Goal: Task Accomplishment & Management: Manage account settings

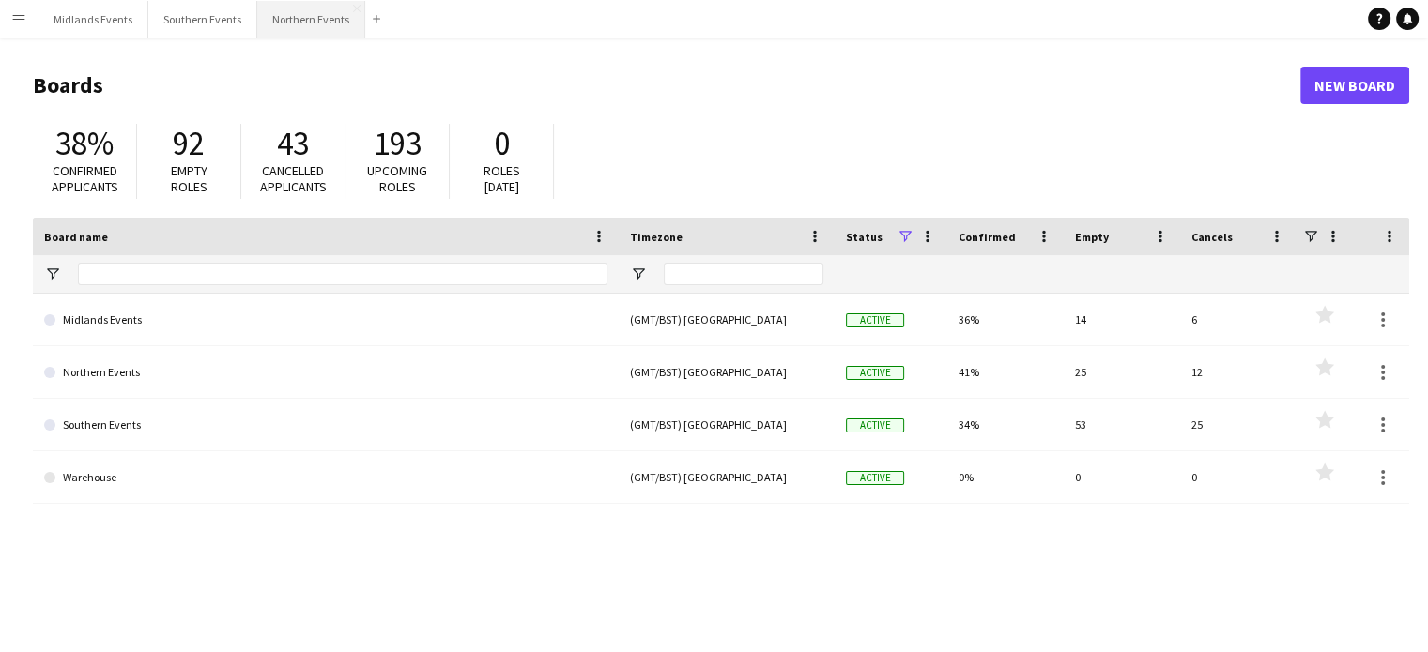
click at [312, 25] on button "Northern Events Close" at bounding box center [311, 19] width 108 height 37
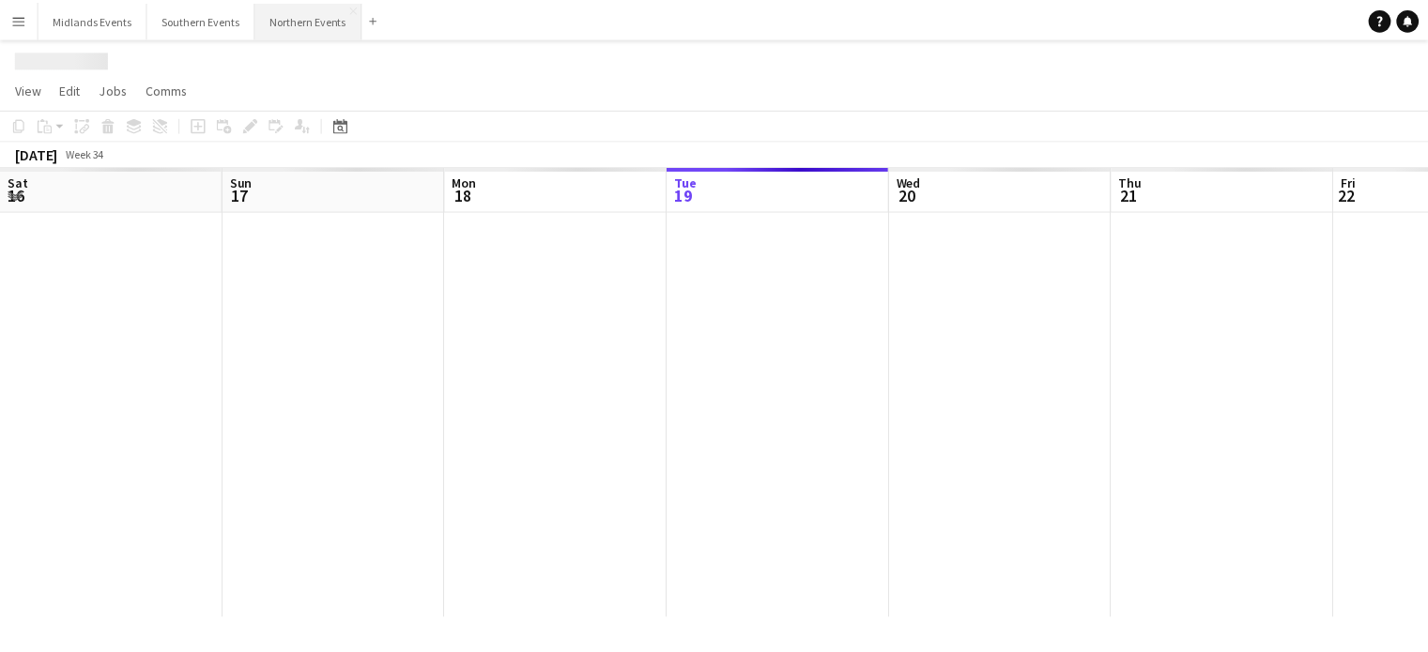
scroll to position [0, 449]
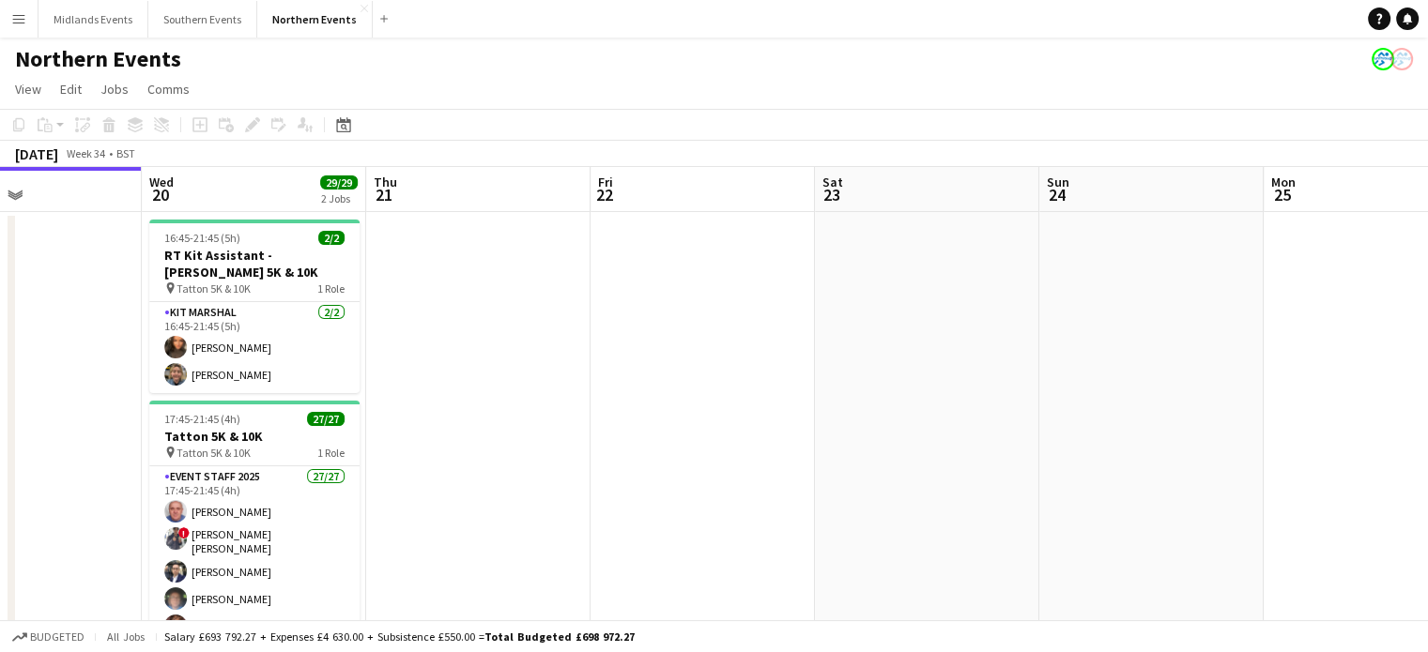
drag, startPoint x: 1235, startPoint y: 339, endPoint x: 43, endPoint y: 376, distance: 1192.6
click at [43, 376] on app-calendar-viewport "Sat 16 Sun 17 41/52 2 Jobs Mon 18 Tue 19 Wed 20 29/29 2 Jobs Thu 21 Fri 22 Sat …" at bounding box center [714, 529] width 1428 height 724
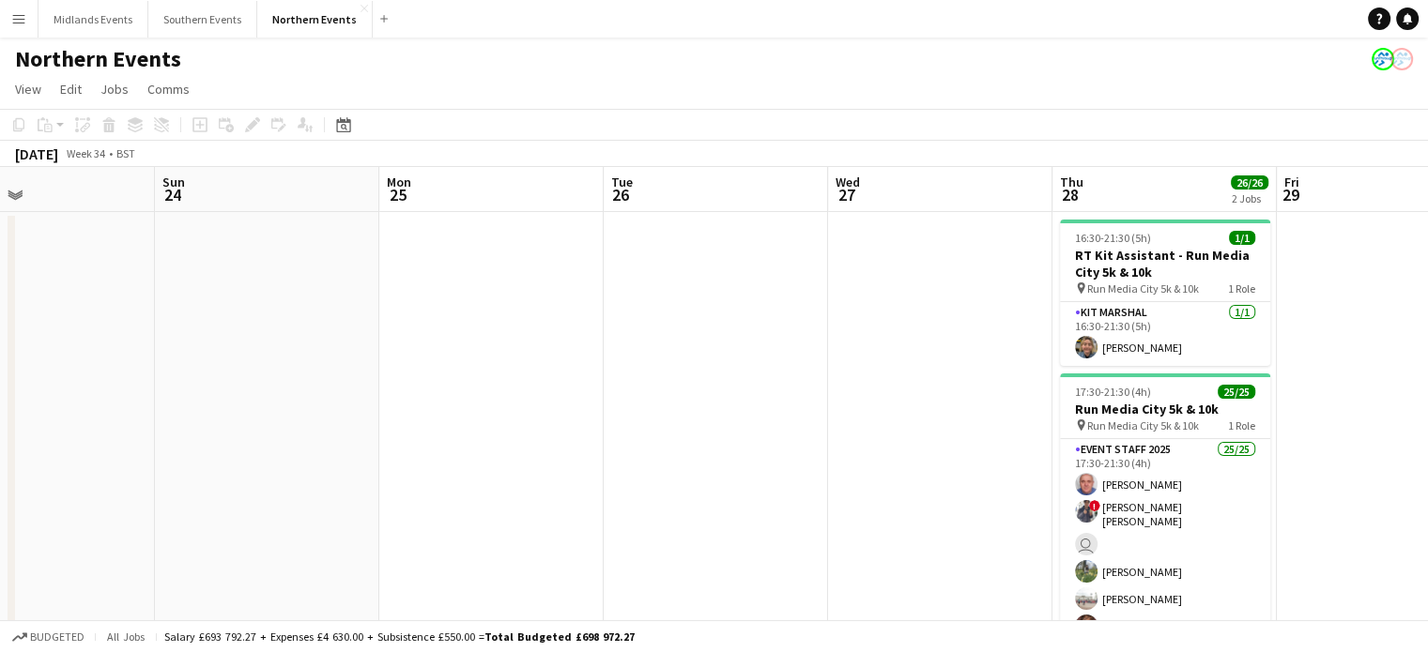
scroll to position [0, 1264]
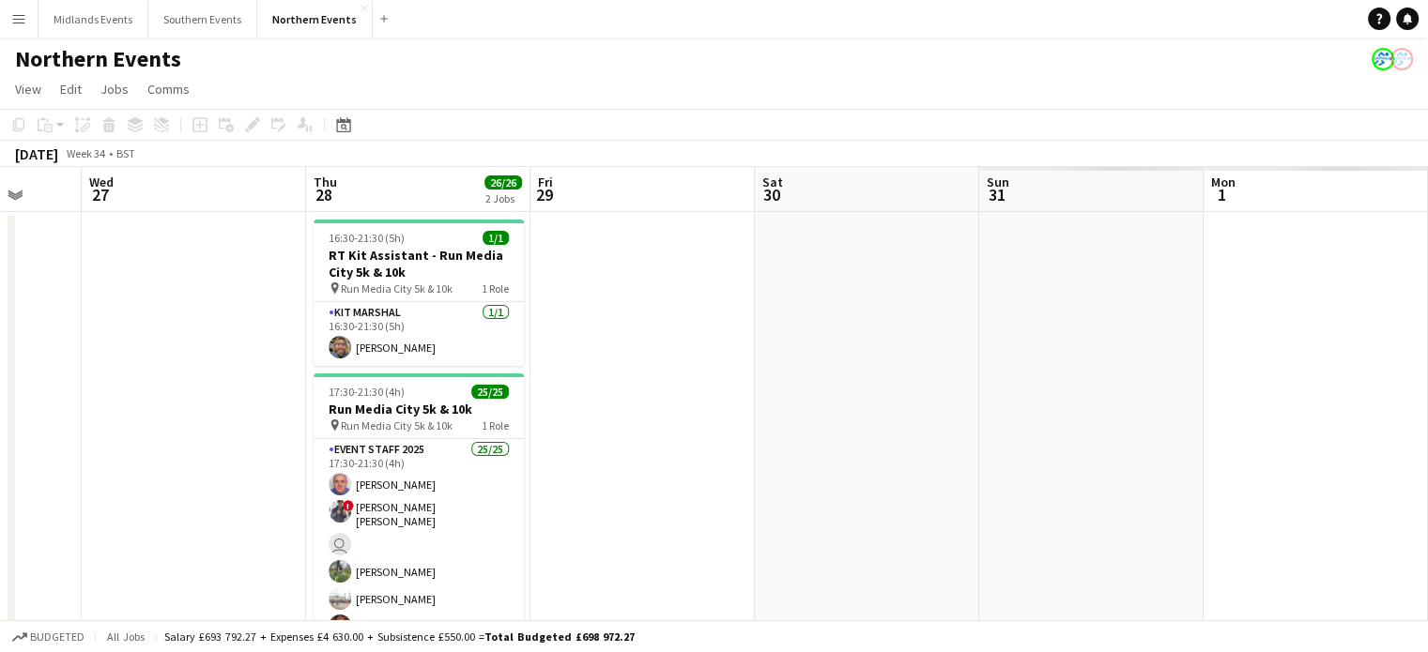
click at [0, 411] on app-calendar-viewport "Thu 21 Fri 22 Sat 23 Sun 24 Mon 25 Tue 26 Wed 27 Thu 28 26/26 2 Jobs Fri 29 Sat…" at bounding box center [714, 529] width 1428 height 724
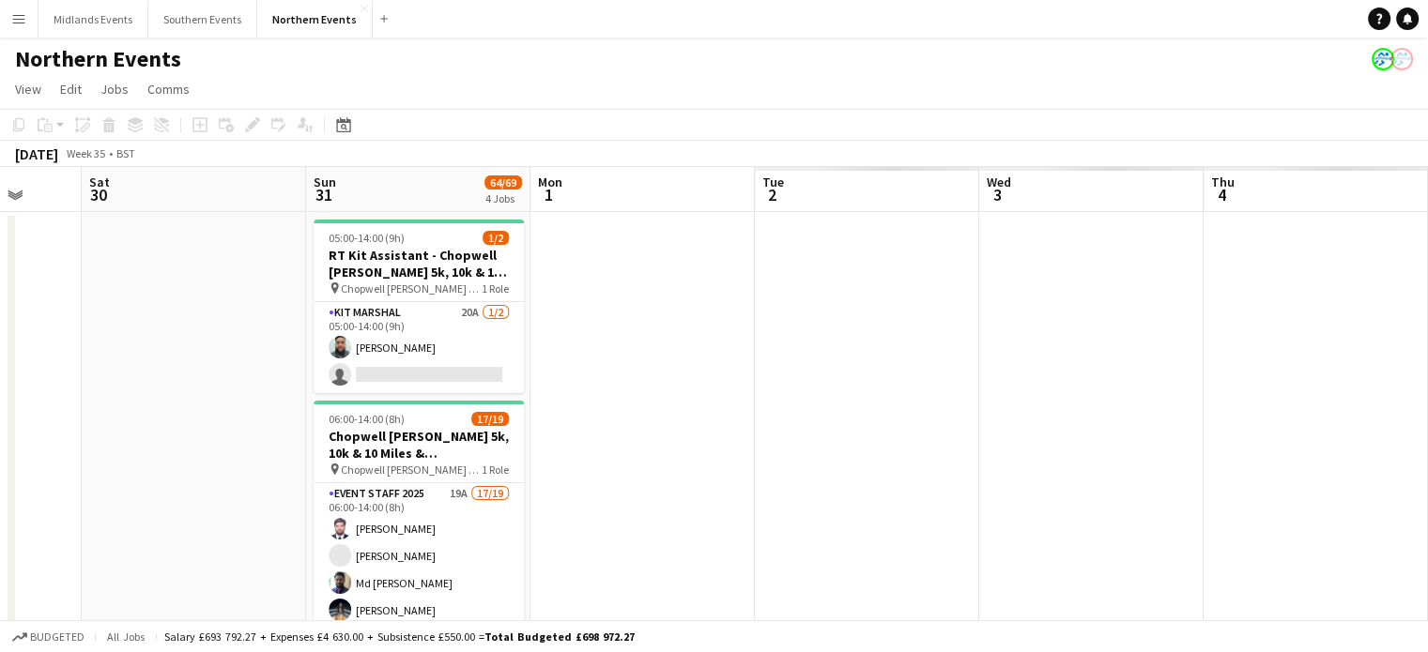
drag, startPoint x: 1265, startPoint y: 424, endPoint x: 565, endPoint y: 411, distance: 700.3
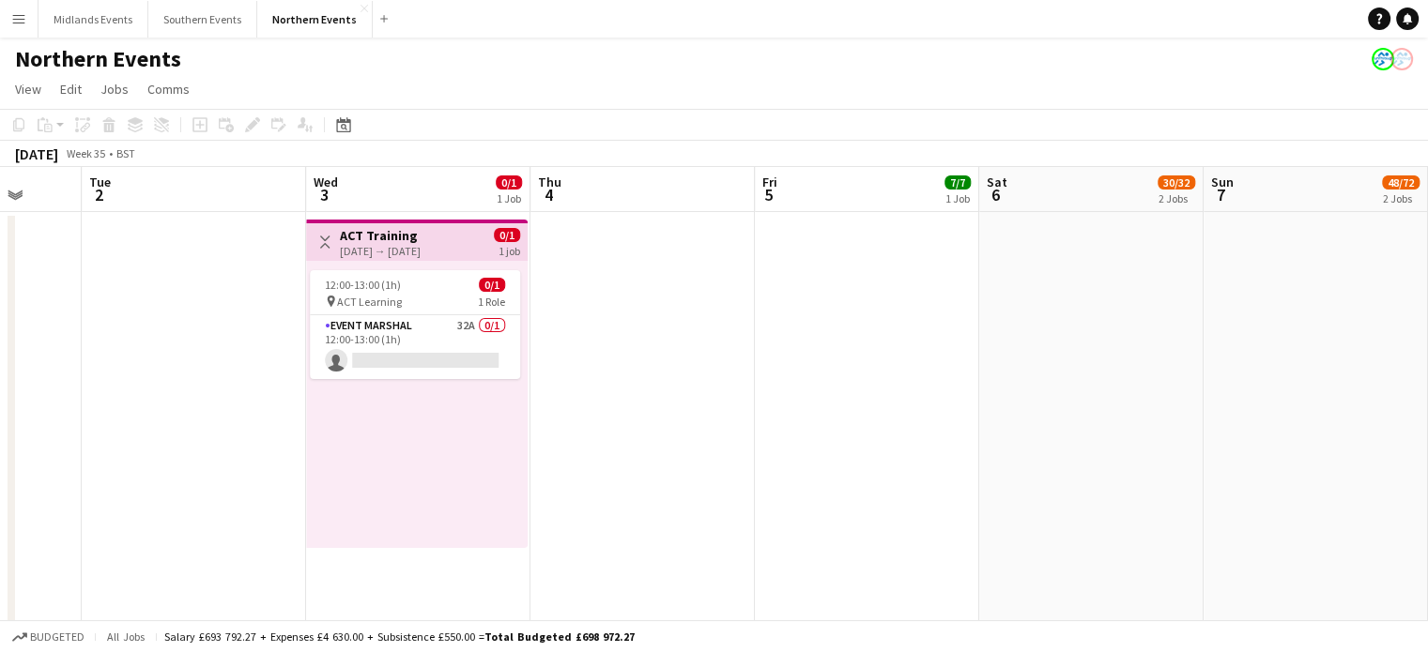
scroll to position [0, 1105]
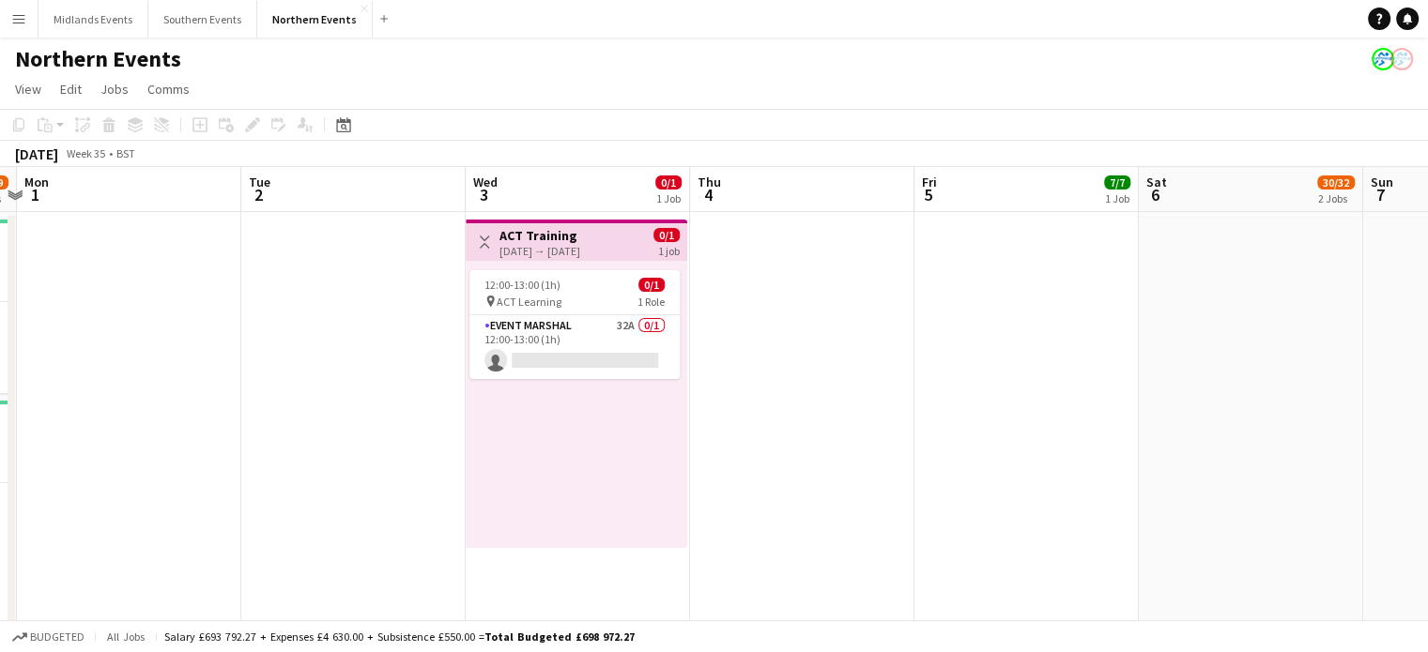
drag, startPoint x: 1143, startPoint y: 465, endPoint x: 499, endPoint y: 431, distance: 644.8
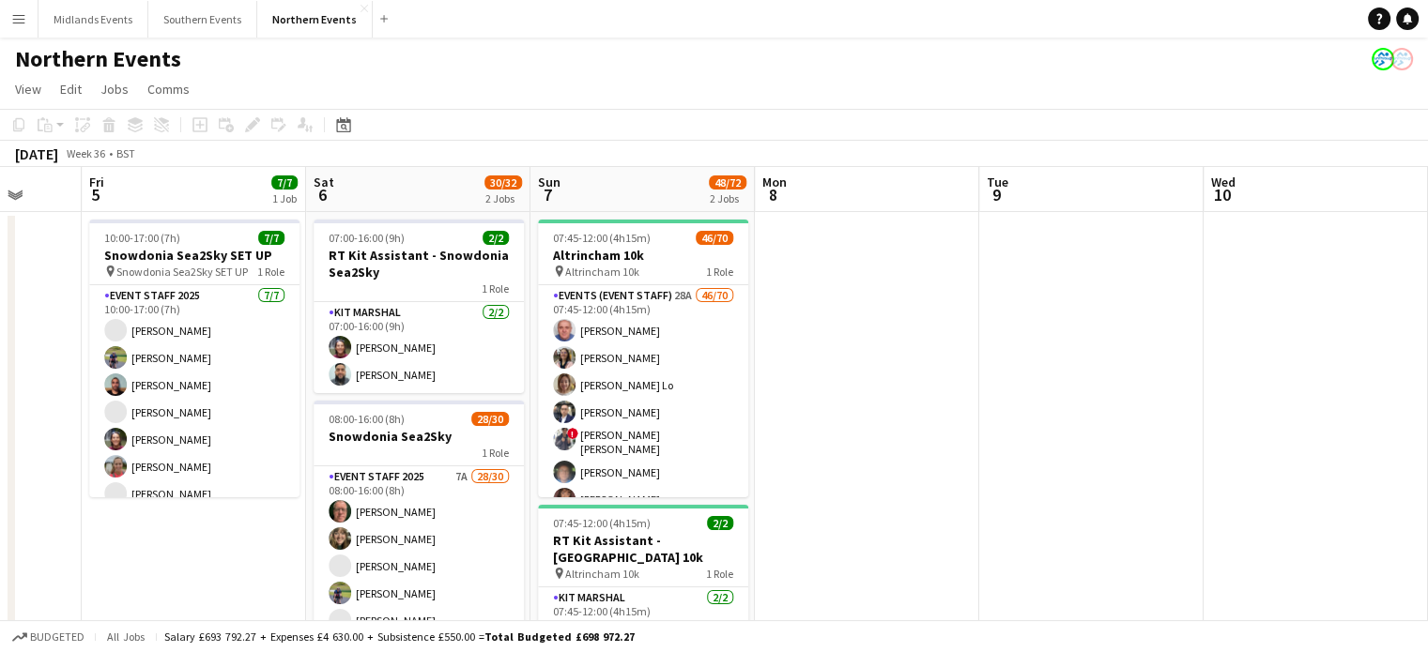
drag, startPoint x: 545, startPoint y: 455, endPoint x: 275, endPoint y: 458, distance: 270.3
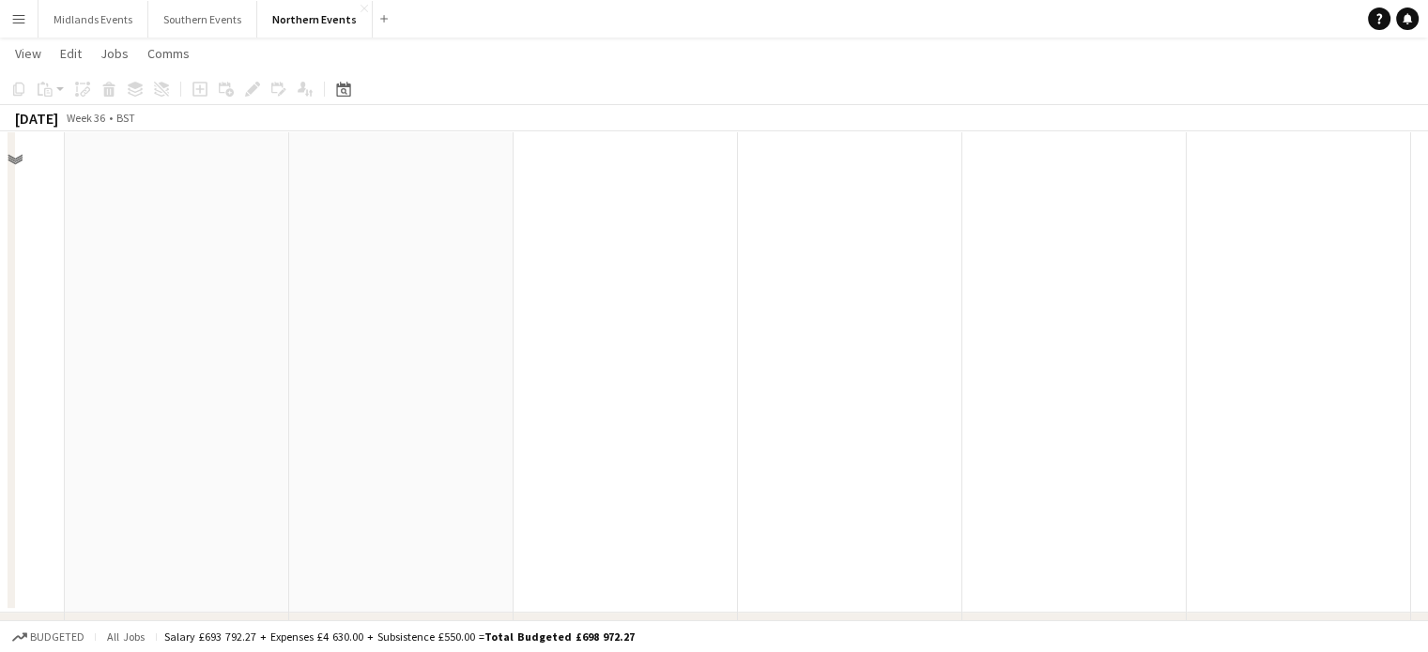
scroll to position [222, 0]
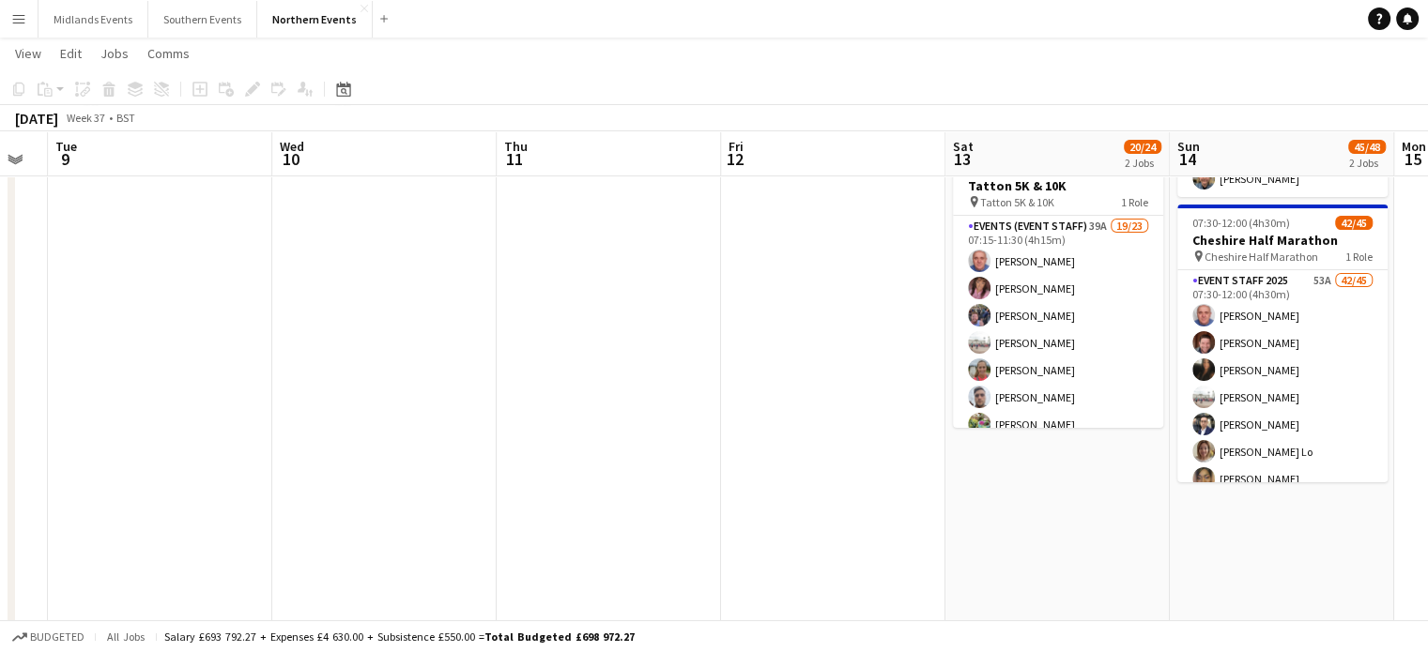
drag, startPoint x: 1311, startPoint y: 315, endPoint x: 630, endPoint y: 396, distance: 686.2
click at [630, 396] on app-calendar-viewport "Fri 5 7/7 1 Job Sat 6 30/32 2 Jobs Sun 7 48/72 2 Jobs Mon 8 Tue 9 Wed 10 Thu 11…" at bounding box center [714, 493] width 1428 height 1283
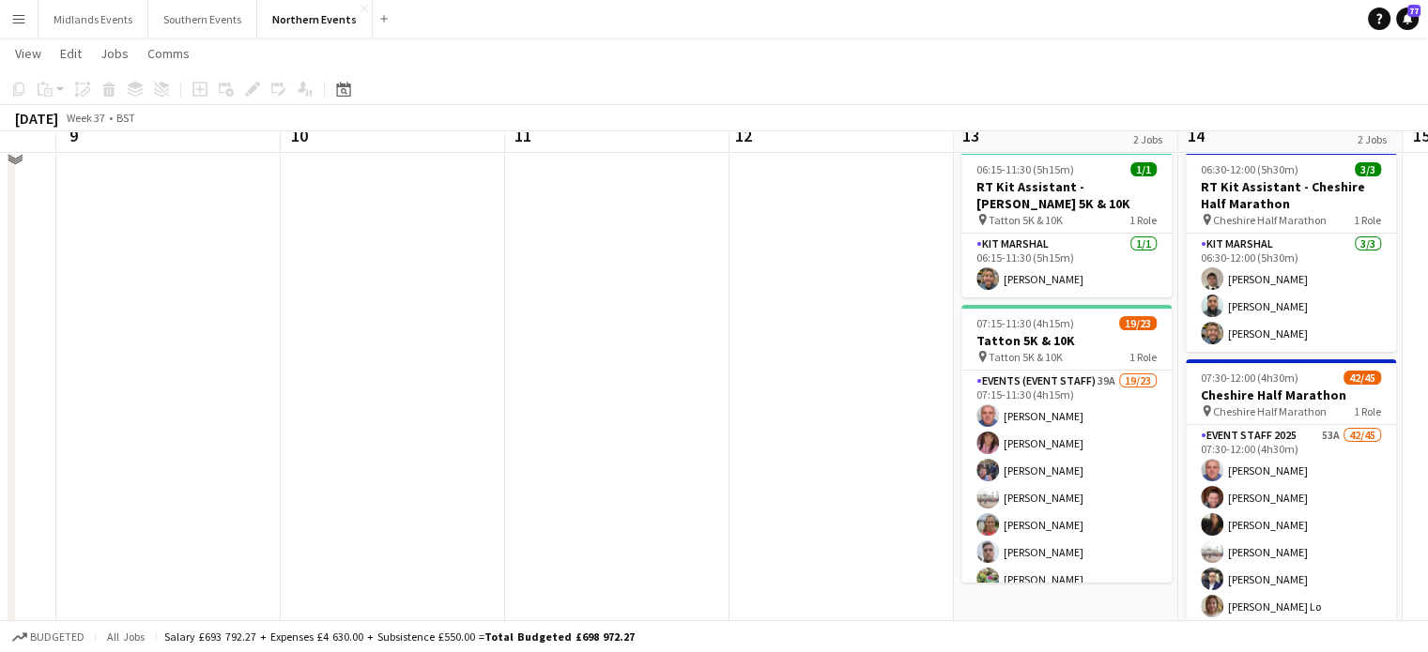
scroll to position [21, 0]
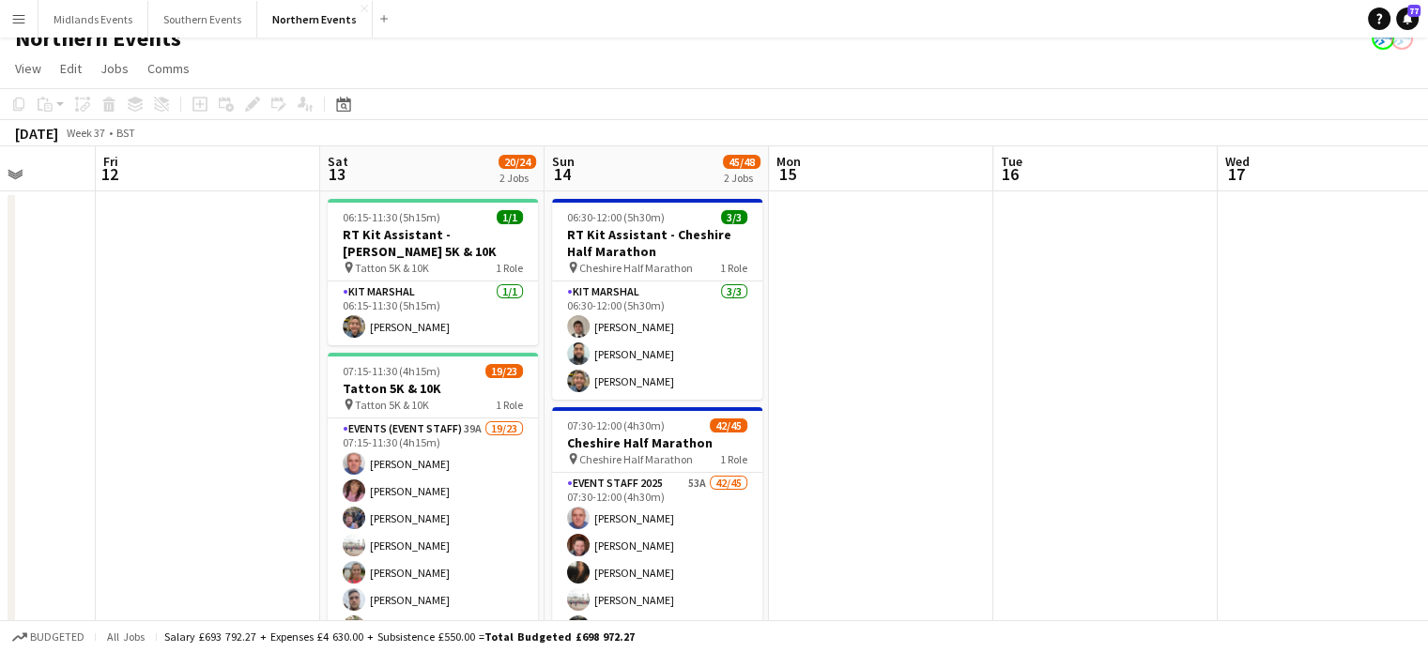
drag, startPoint x: 1364, startPoint y: 352, endPoint x: 542, endPoint y: 405, distance: 823.9
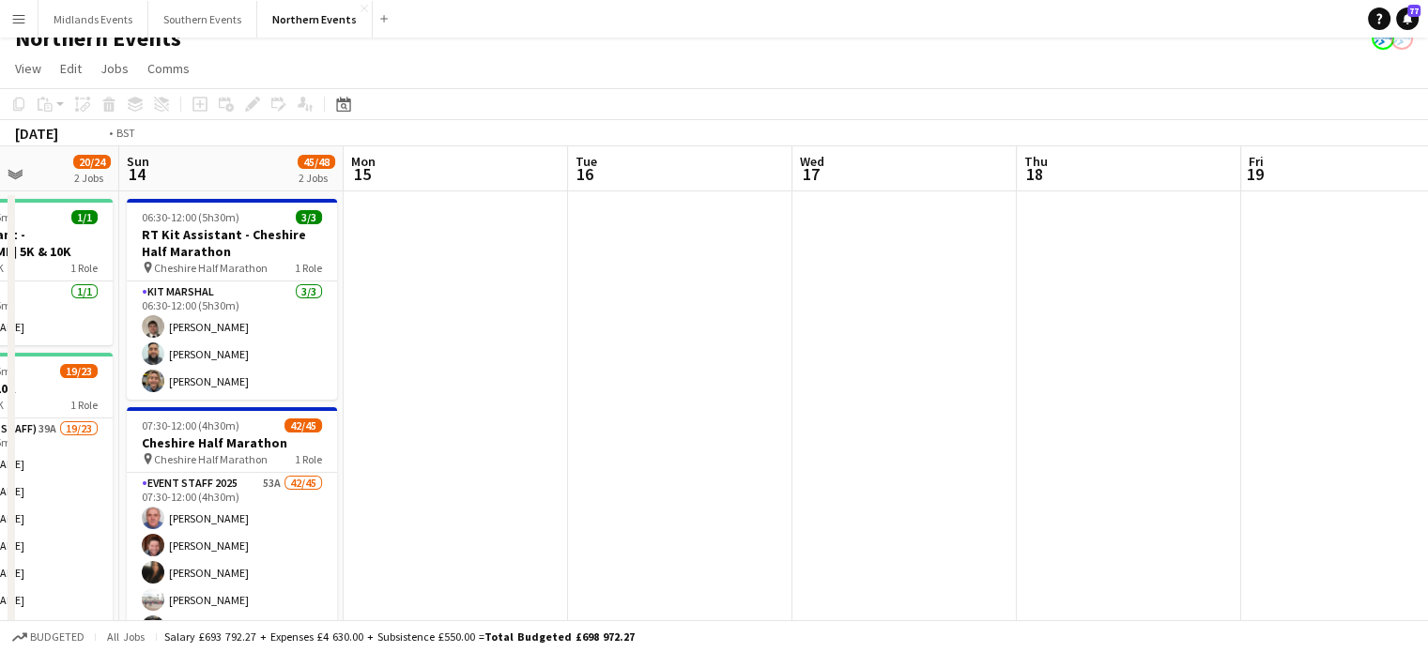
drag, startPoint x: 1201, startPoint y: 431, endPoint x: 493, endPoint y: 453, distance: 709.0
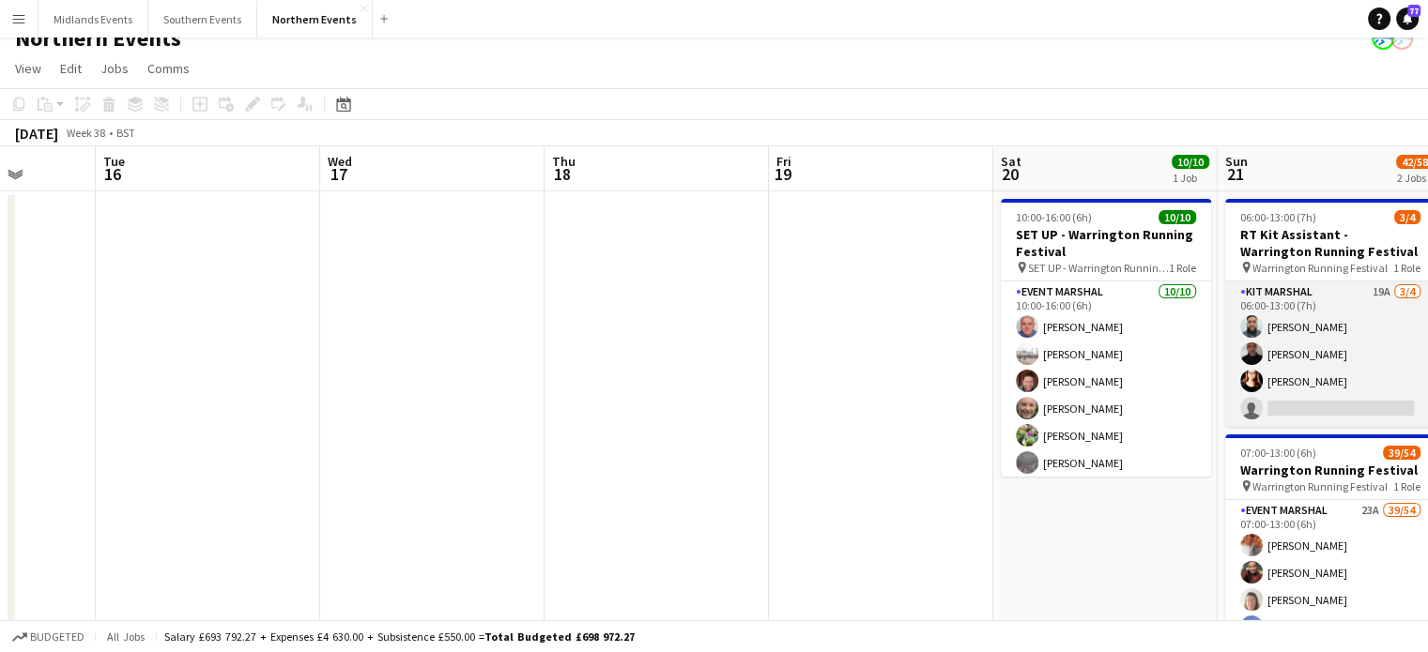
click at [1335, 340] on app-card-role "Kit Marshal 19A [DATE] 06:00-13:00 (7h) [PERSON_NAME] [PERSON_NAME] [PERSON_NAM…" at bounding box center [1330, 354] width 210 height 145
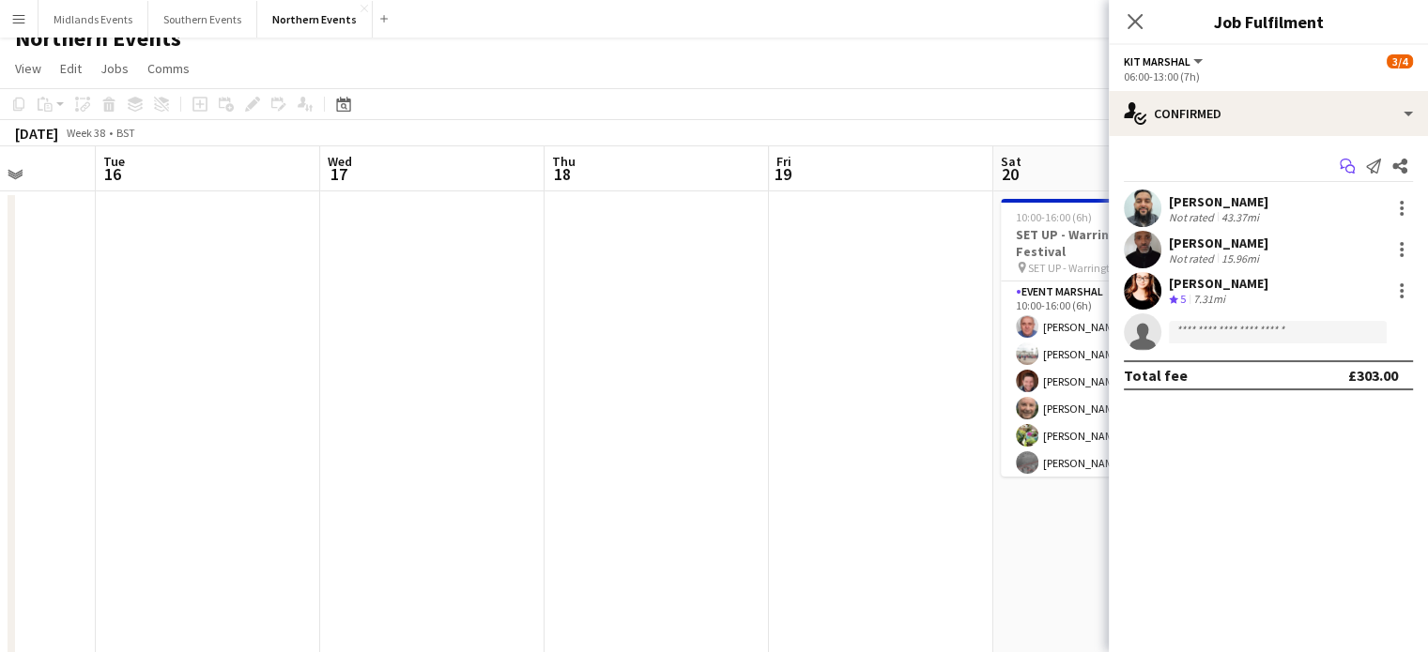
click at [1353, 176] on app-icon "Start chat" at bounding box center [1347, 166] width 26 height 26
click at [1345, 164] on icon "Start chat" at bounding box center [1346, 166] width 15 height 15
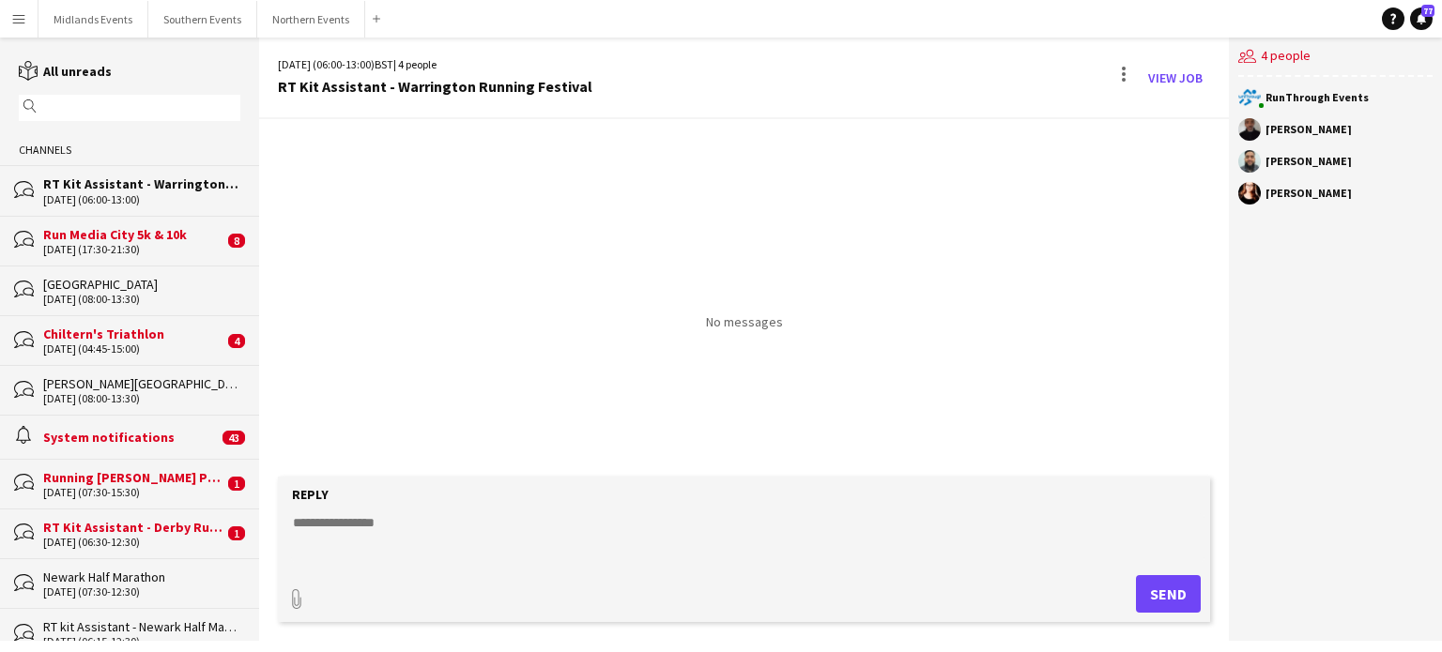
drag, startPoint x: 1358, startPoint y: 194, endPoint x: 1265, endPoint y: 132, distance: 111.7
click at [1265, 132] on div "RunThrough Events [PERSON_NAME] [PERSON_NAME] [PERSON_NAME]" at bounding box center [1335, 150] width 213 height 146
copy div "[PERSON_NAME] [PERSON_NAME] [PERSON_NAME]"
click at [301, 25] on button "Northern Events Close" at bounding box center [311, 19] width 108 height 37
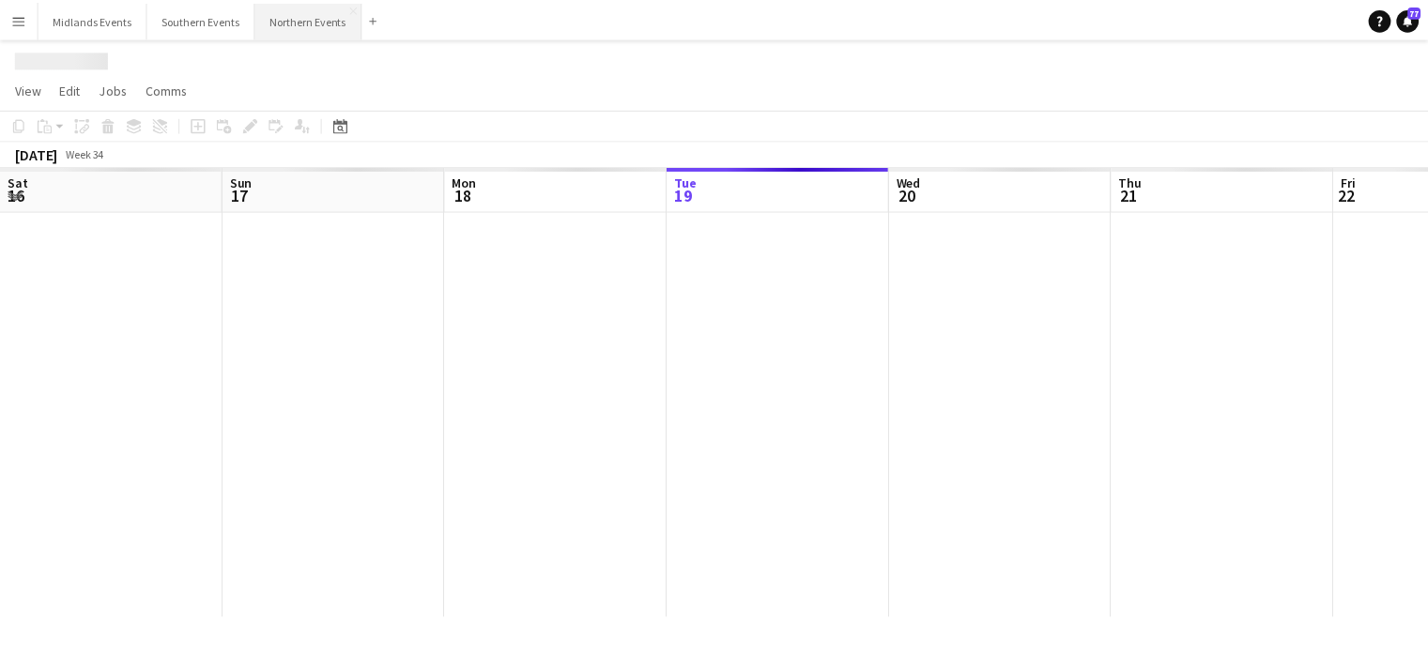
scroll to position [0, 449]
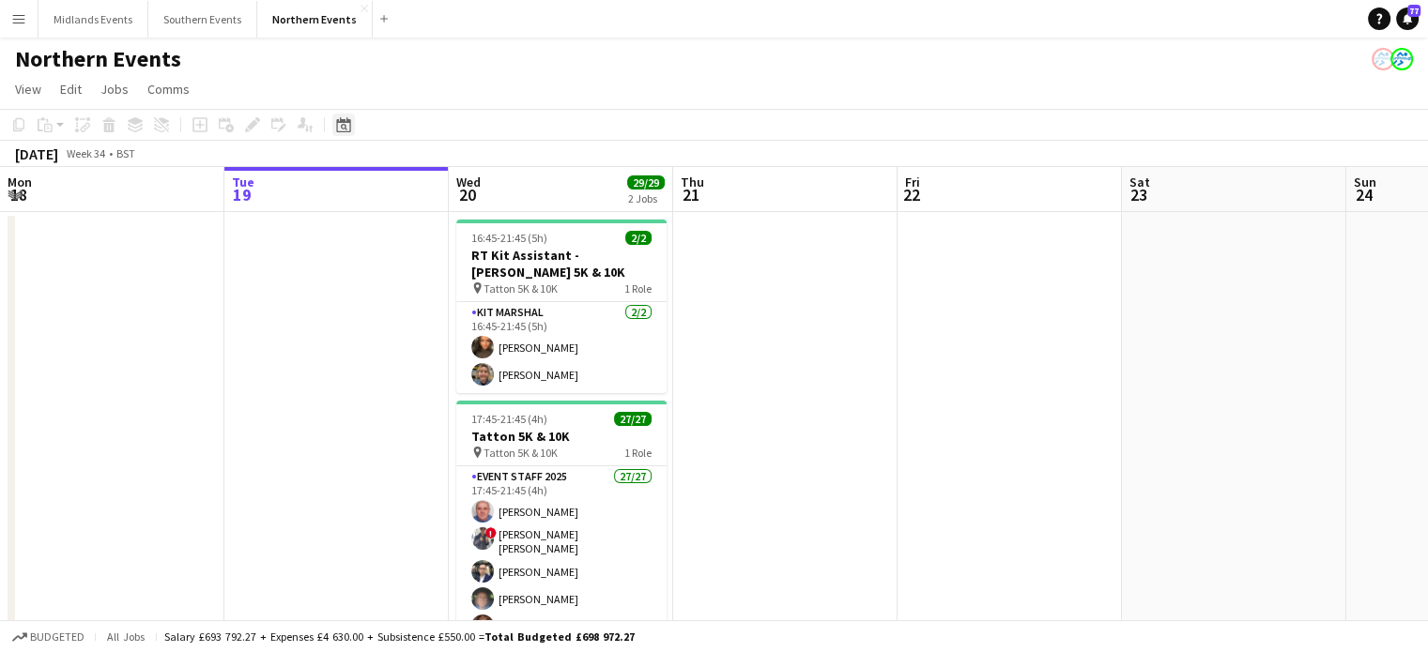
click at [342, 123] on icon at bounding box center [343, 124] width 14 height 15
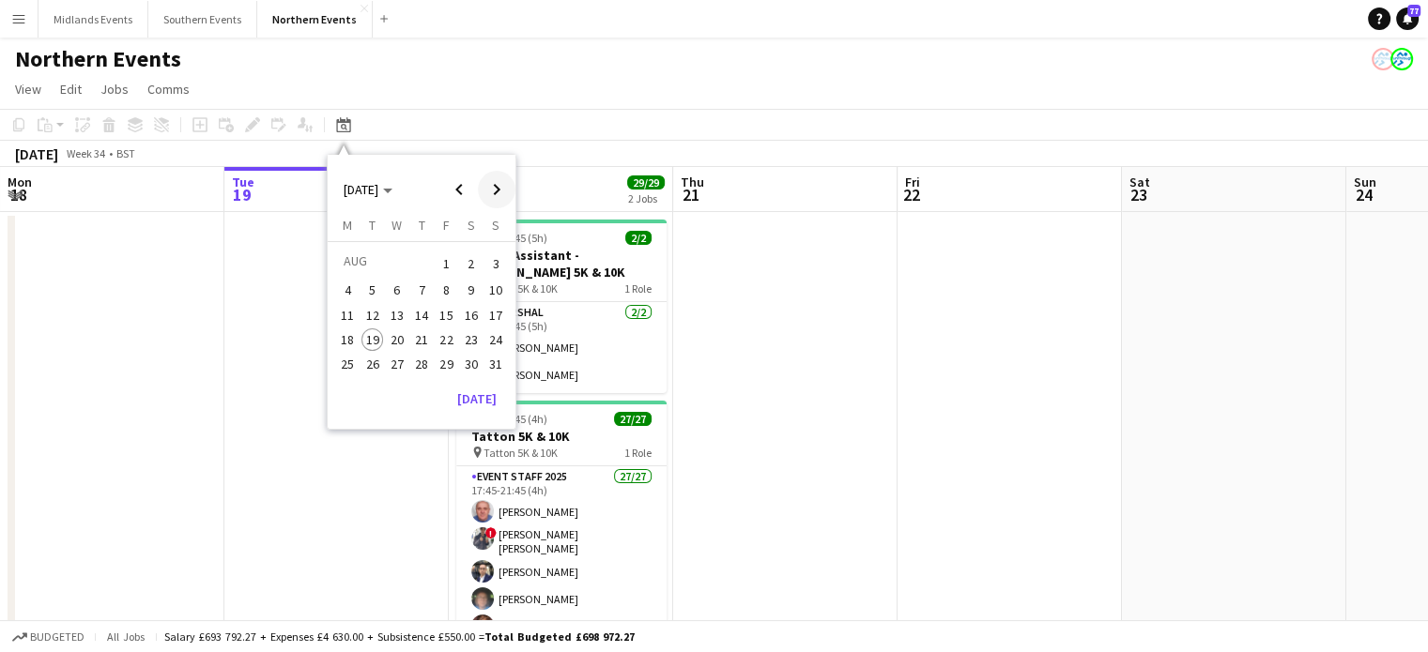
click at [492, 186] on span "Next month" at bounding box center [497, 190] width 38 height 38
click at [472, 337] on span "20" at bounding box center [471, 335] width 23 height 23
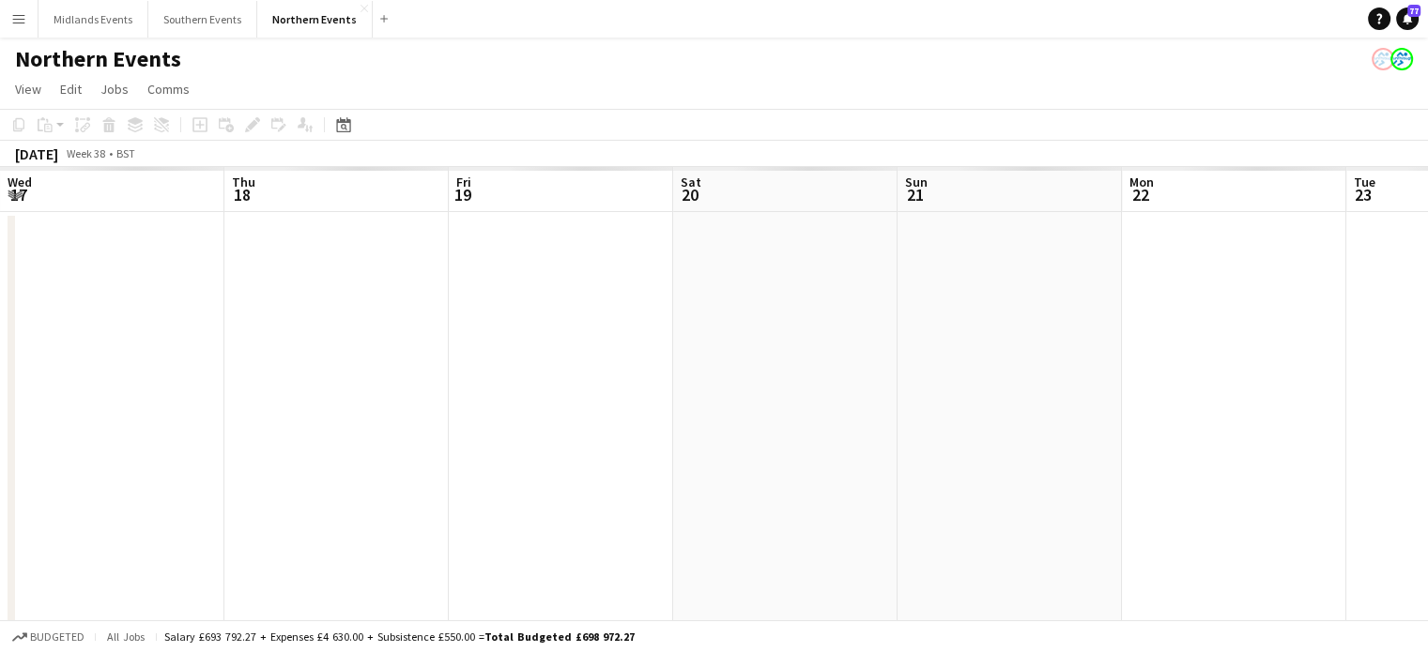
scroll to position [0, 646]
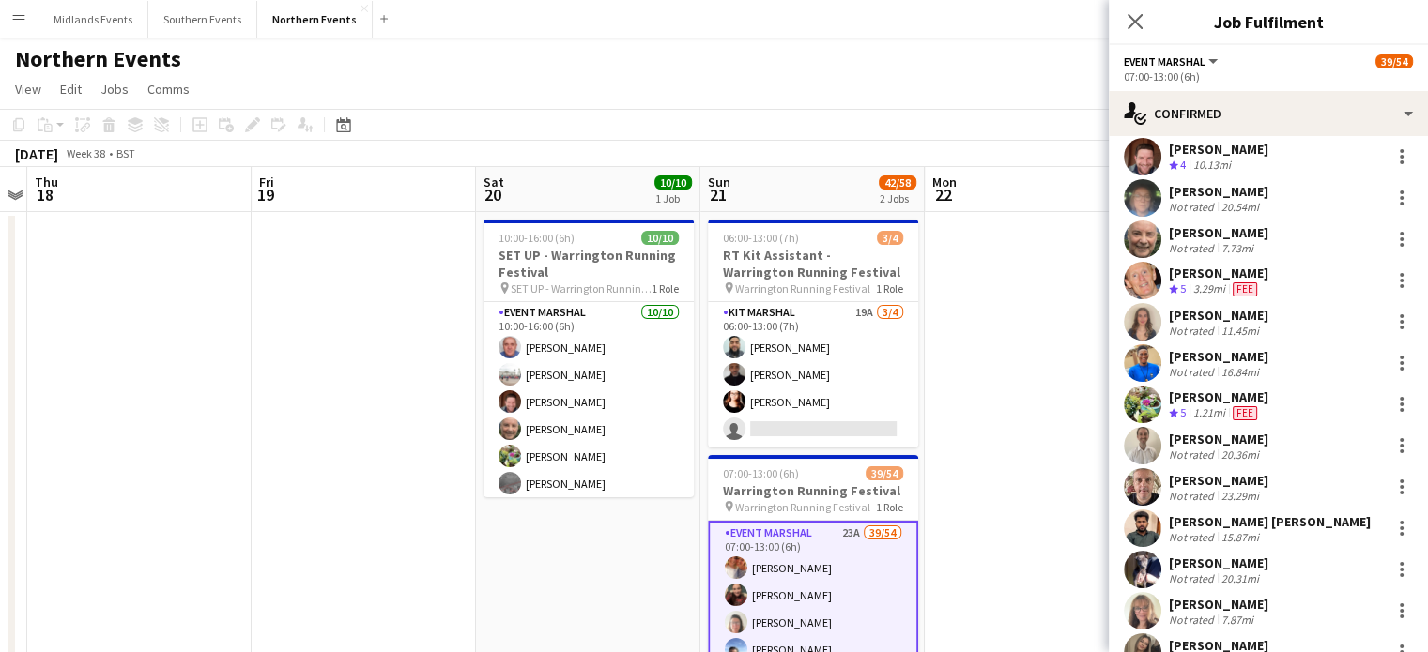
scroll to position [490, 0]
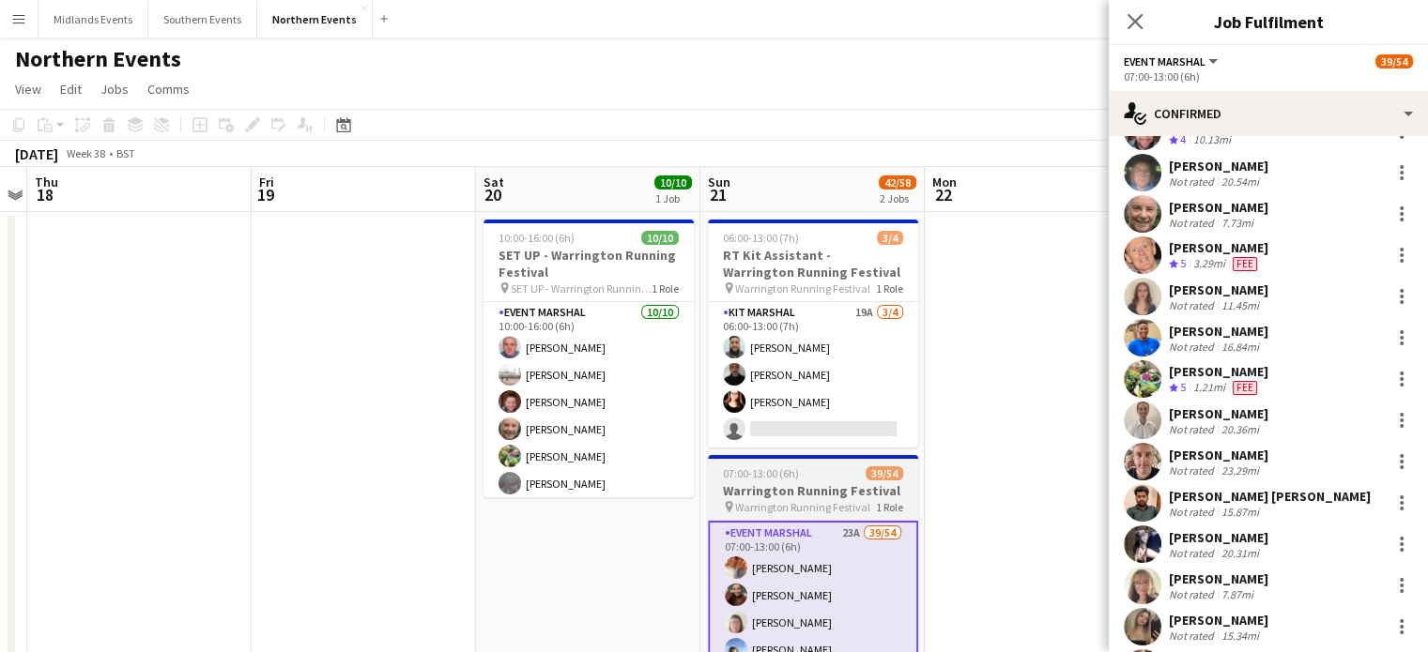
click at [812, 498] on h3 "Warrington Running Festival" at bounding box center [813, 490] width 210 height 17
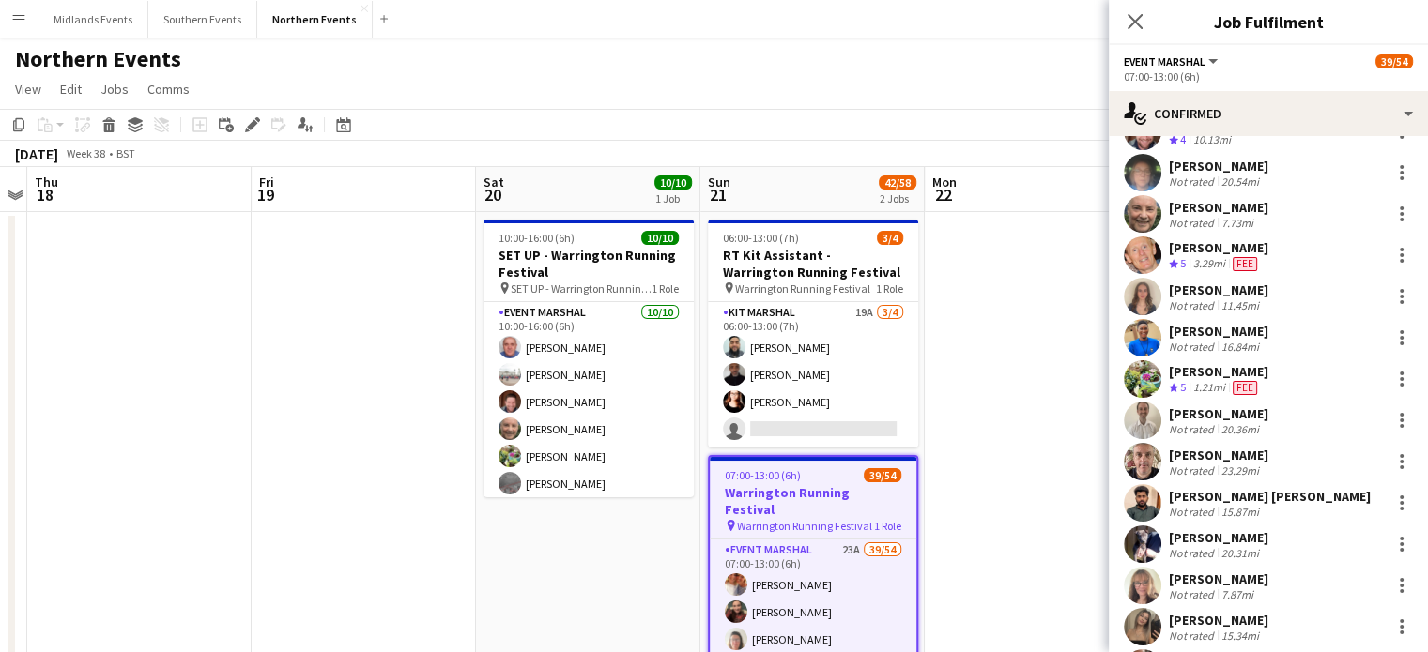
click at [809, 498] on h3 "Warrington Running Festival" at bounding box center [813, 501] width 206 height 34
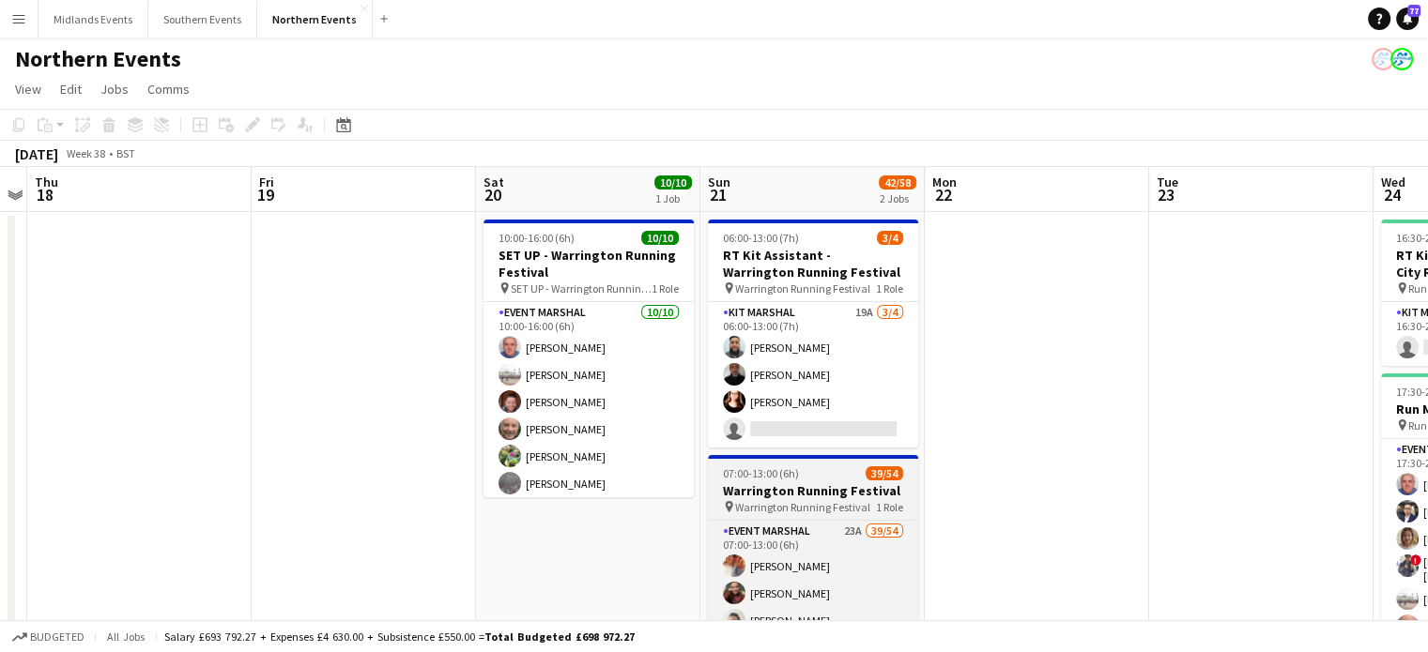
click at [822, 489] on h3 "Warrington Running Festival" at bounding box center [813, 490] width 210 height 17
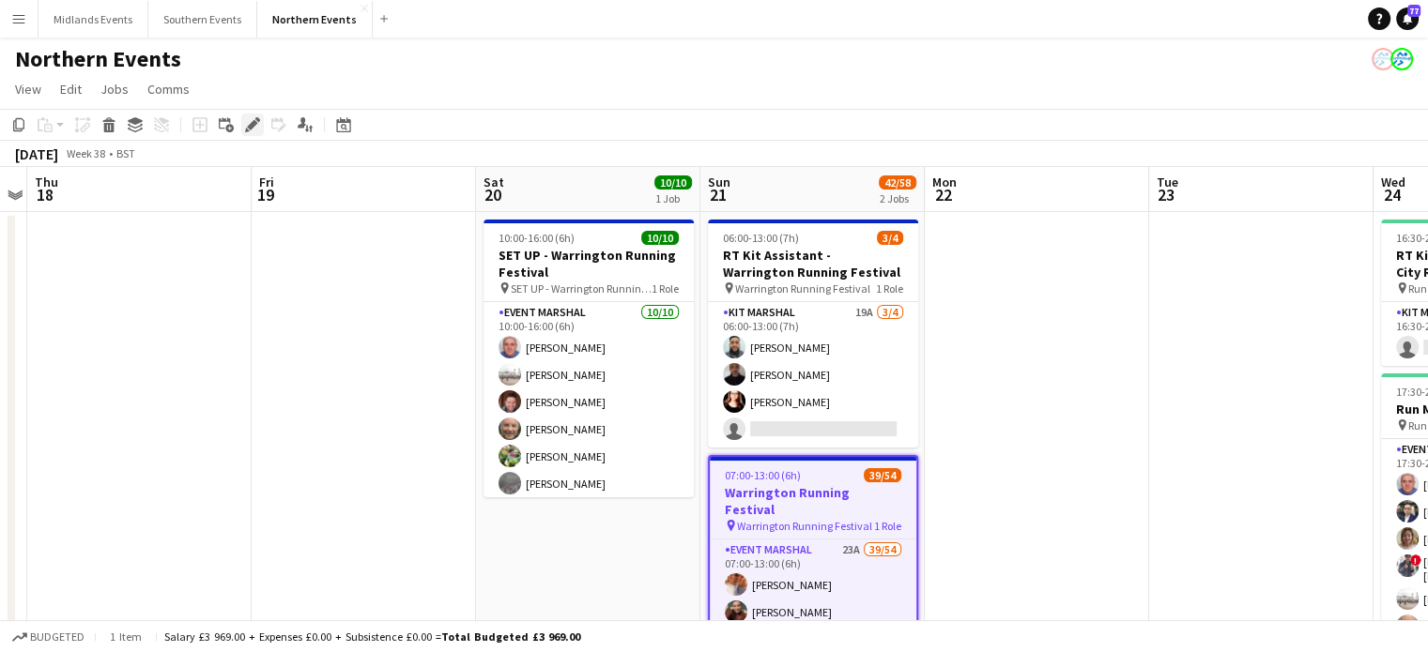
click at [252, 125] on icon at bounding box center [252, 125] width 10 height 10
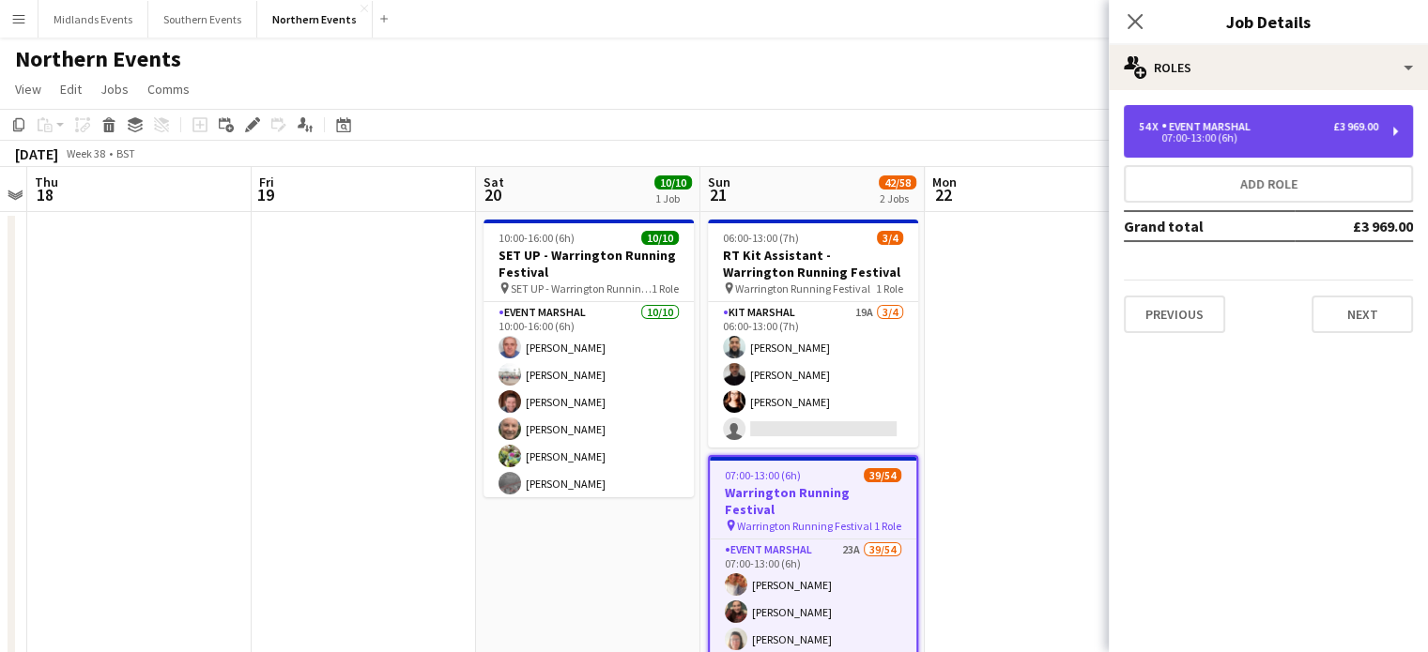
click at [1365, 120] on div "£3 969.00" at bounding box center [1355, 126] width 45 height 13
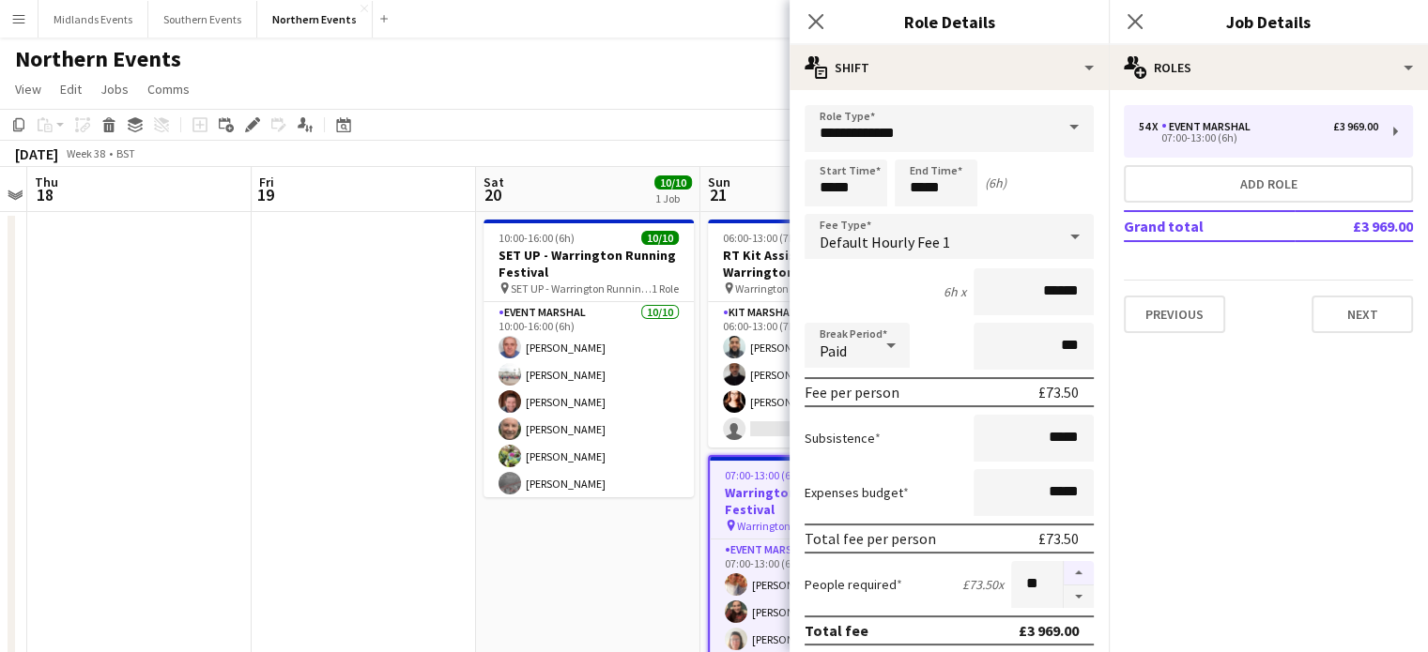
click at [1063, 562] on button "button" at bounding box center [1078, 573] width 30 height 24
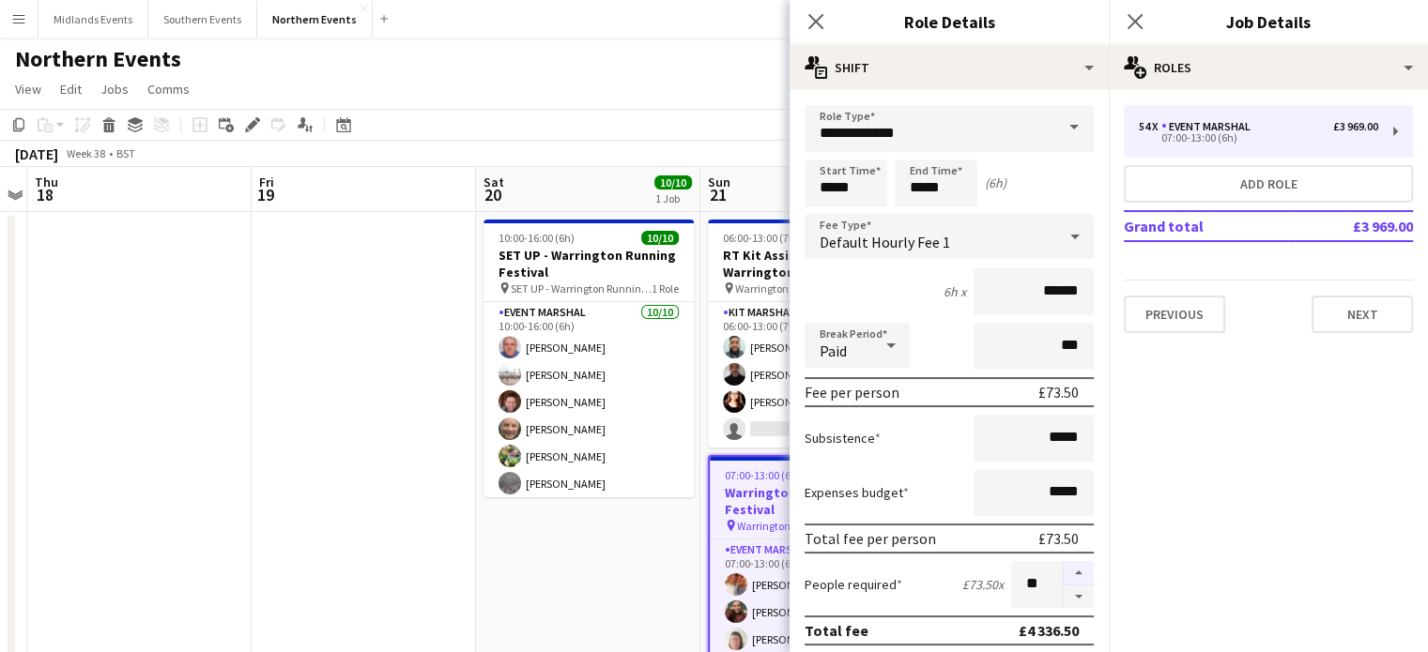
click at [1063, 562] on button "button" at bounding box center [1078, 573] width 30 height 24
click at [1065, 596] on button "button" at bounding box center [1078, 597] width 30 height 23
type input "**"
click at [1131, 23] on icon at bounding box center [1134, 21] width 18 height 18
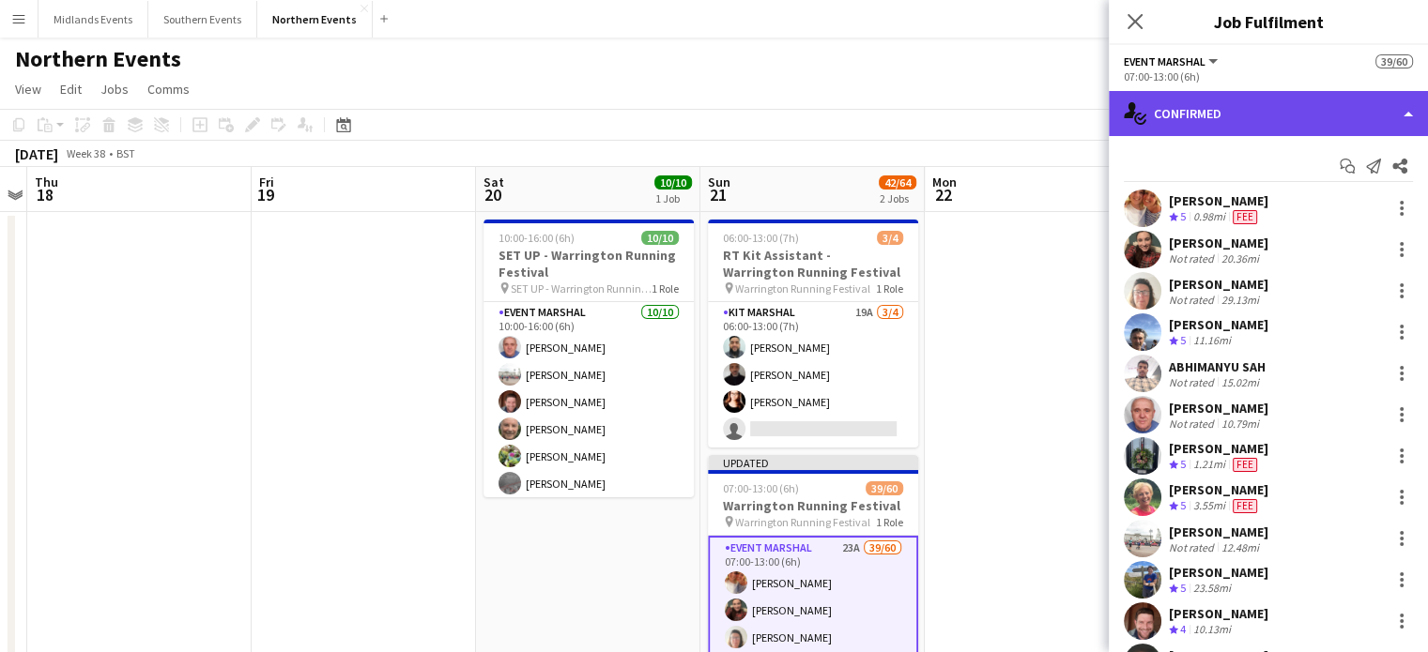
click at [1354, 114] on div "single-neutral-actions-check-2 Confirmed" at bounding box center [1267, 113] width 319 height 45
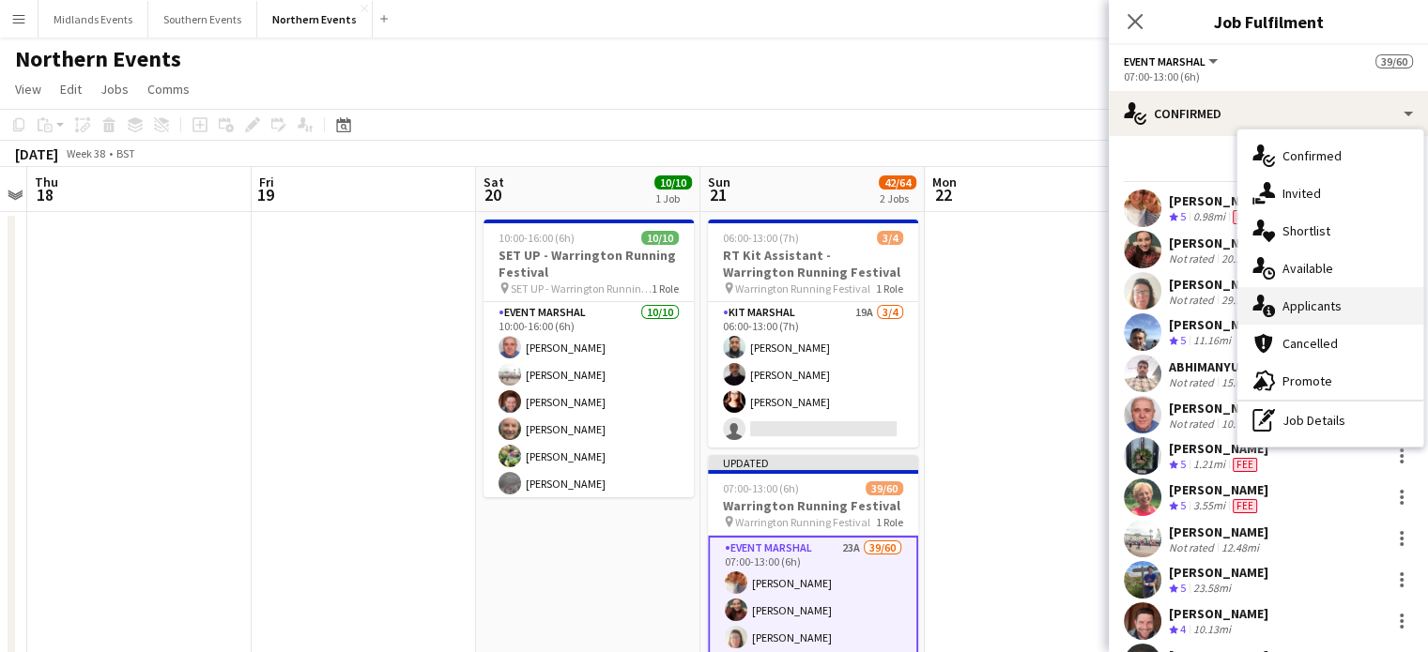
click at [1326, 306] on div "single-neutral-actions-information Applicants" at bounding box center [1330, 306] width 186 height 38
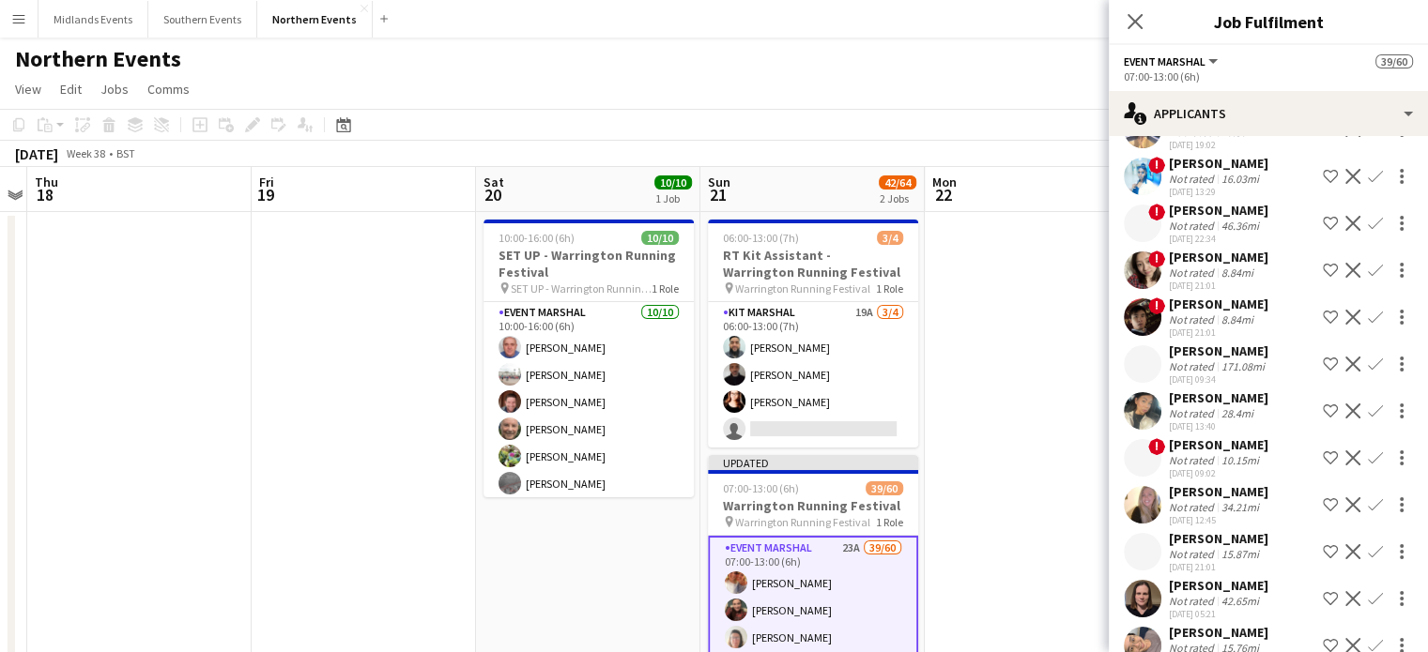
scroll to position [333, 0]
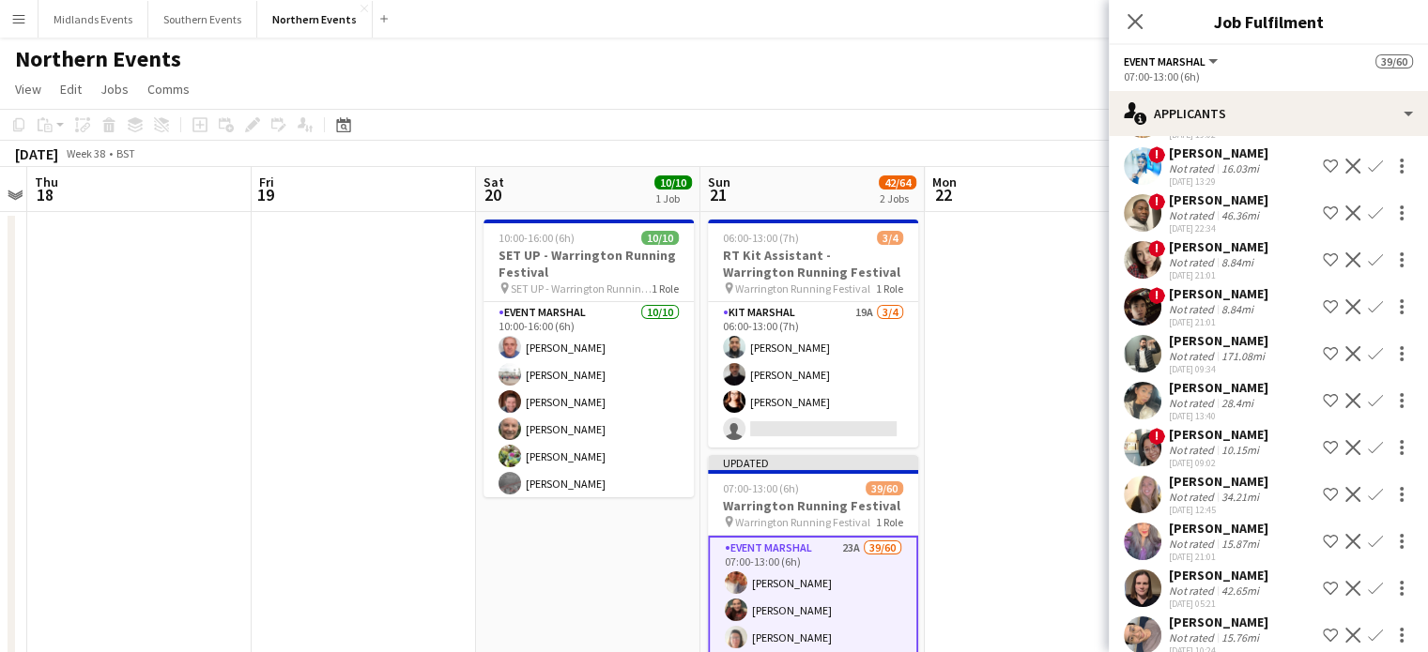
click at [1368, 487] on app-icon "Confirm" at bounding box center [1375, 494] width 15 height 15
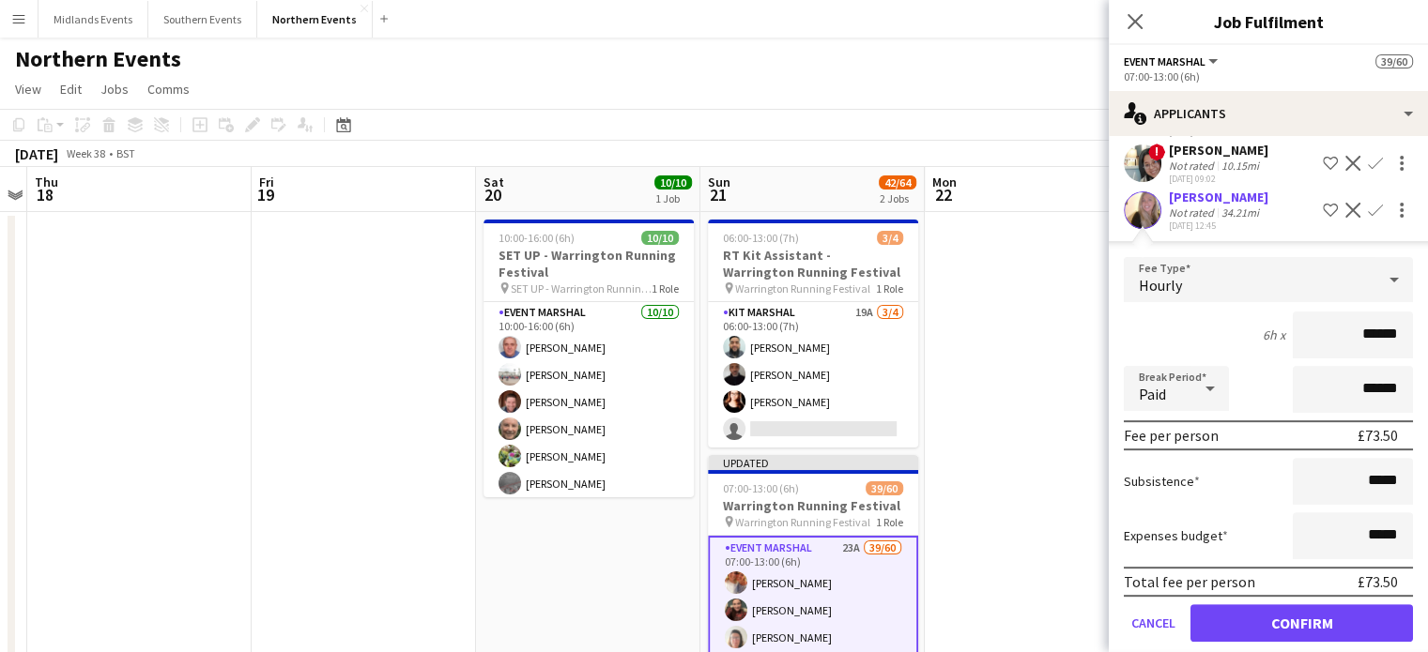
scroll to position [631, 0]
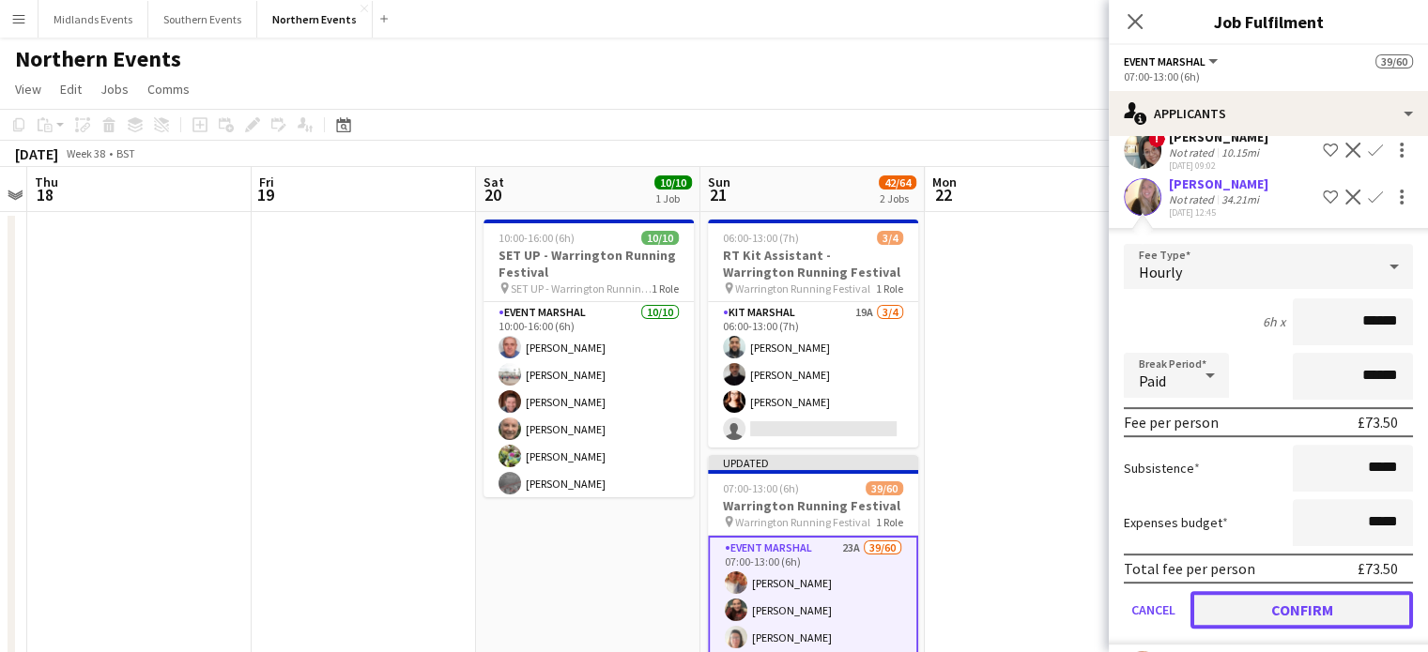
click at [1362, 591] on button "Confirm" at bounding box center [1301, 610] width 222 height 38
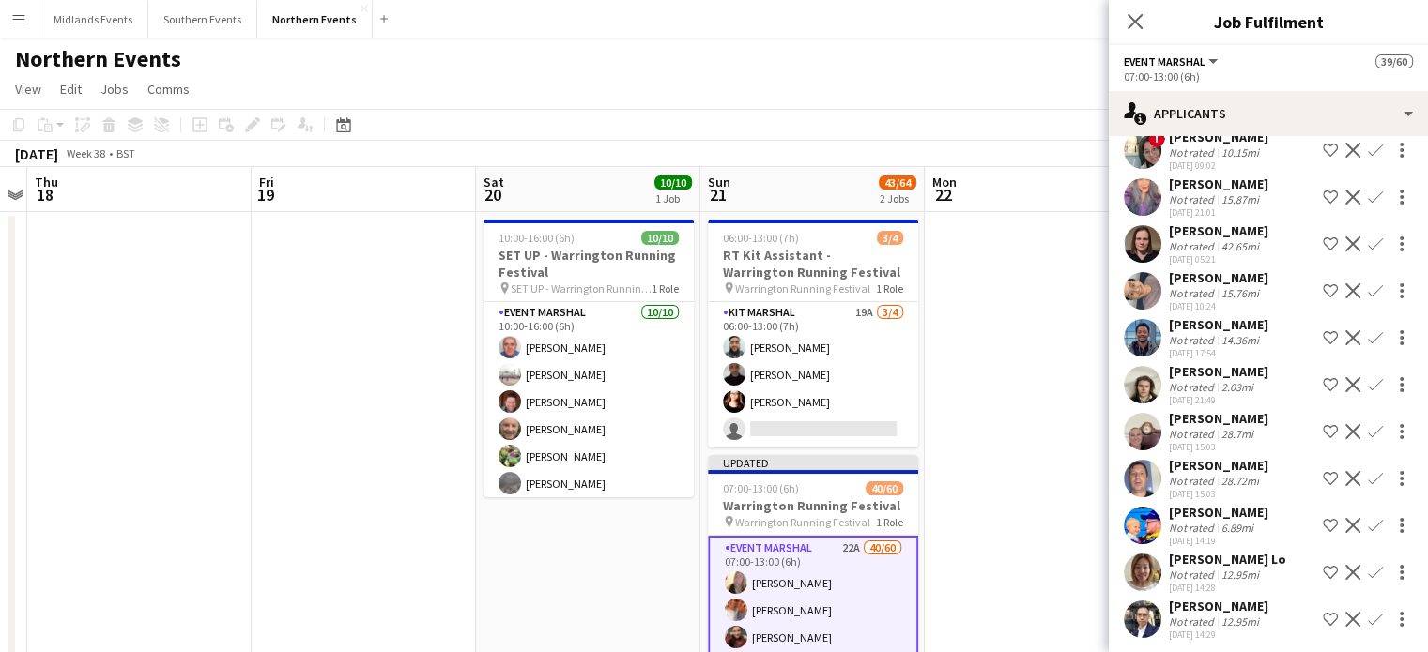
scroll to position [620, 0]
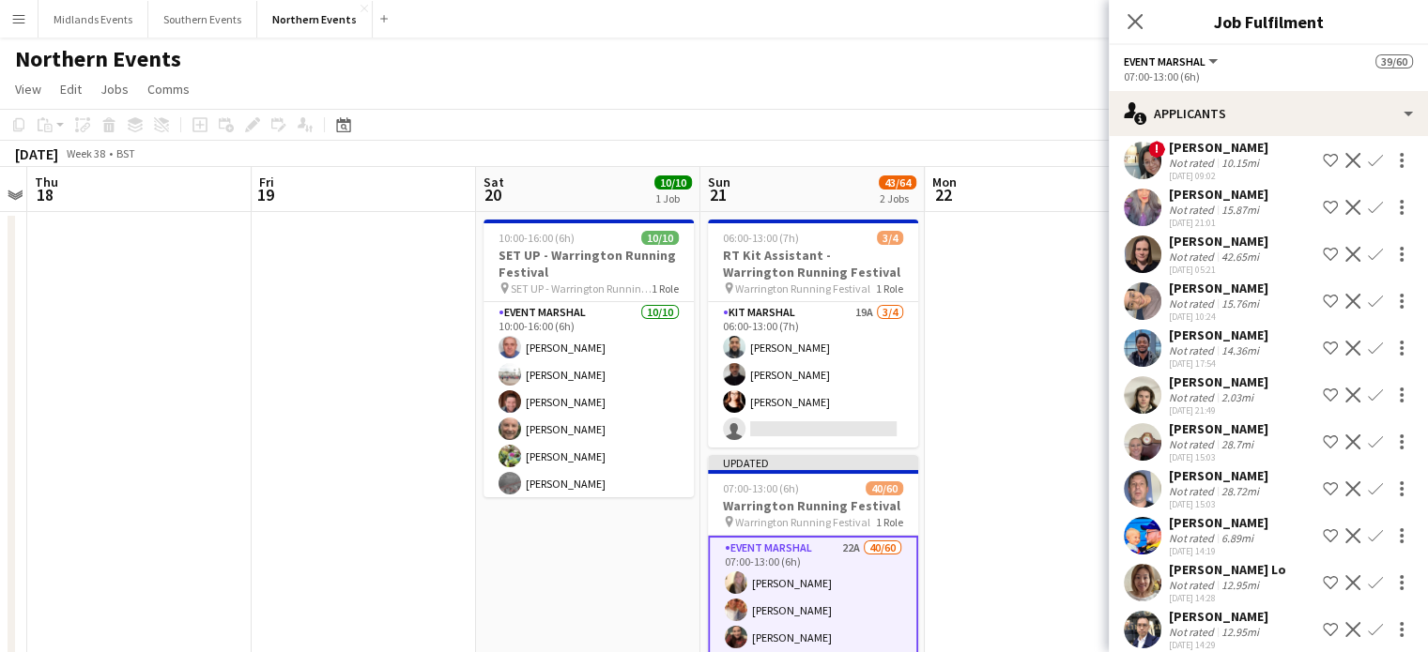
click at [1368, 622] on app-icon "Confirm" at bounding box center [1375, 629] width 15 height 15
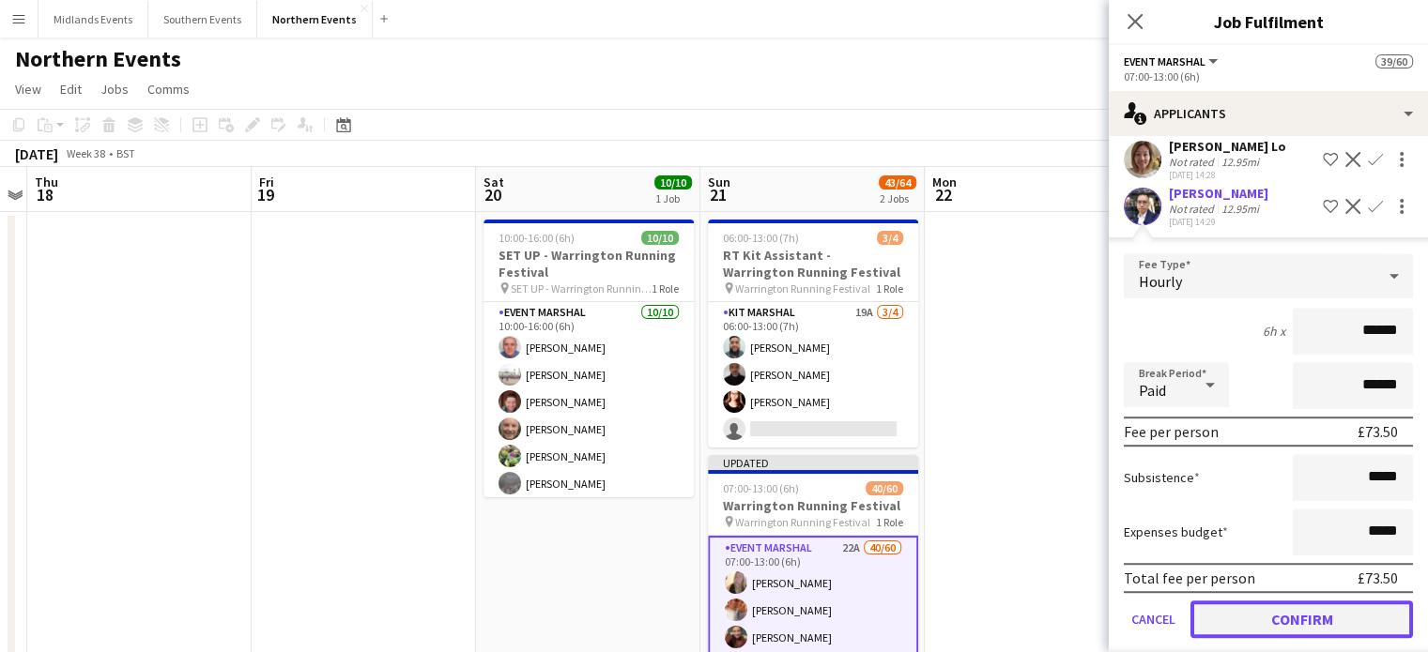
click at [1359, 601] on button "Confirm" at bounding box center [1301, 620] width 222 height 38
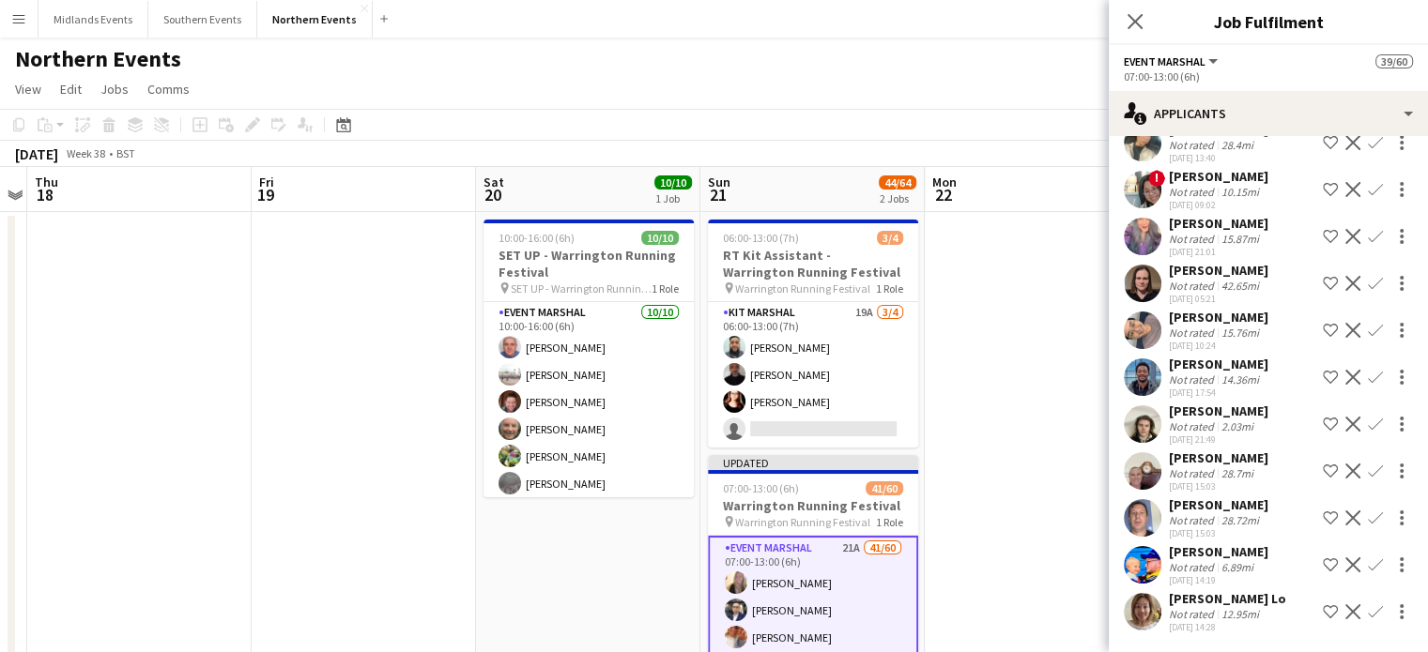
scroll to position [573, 0]
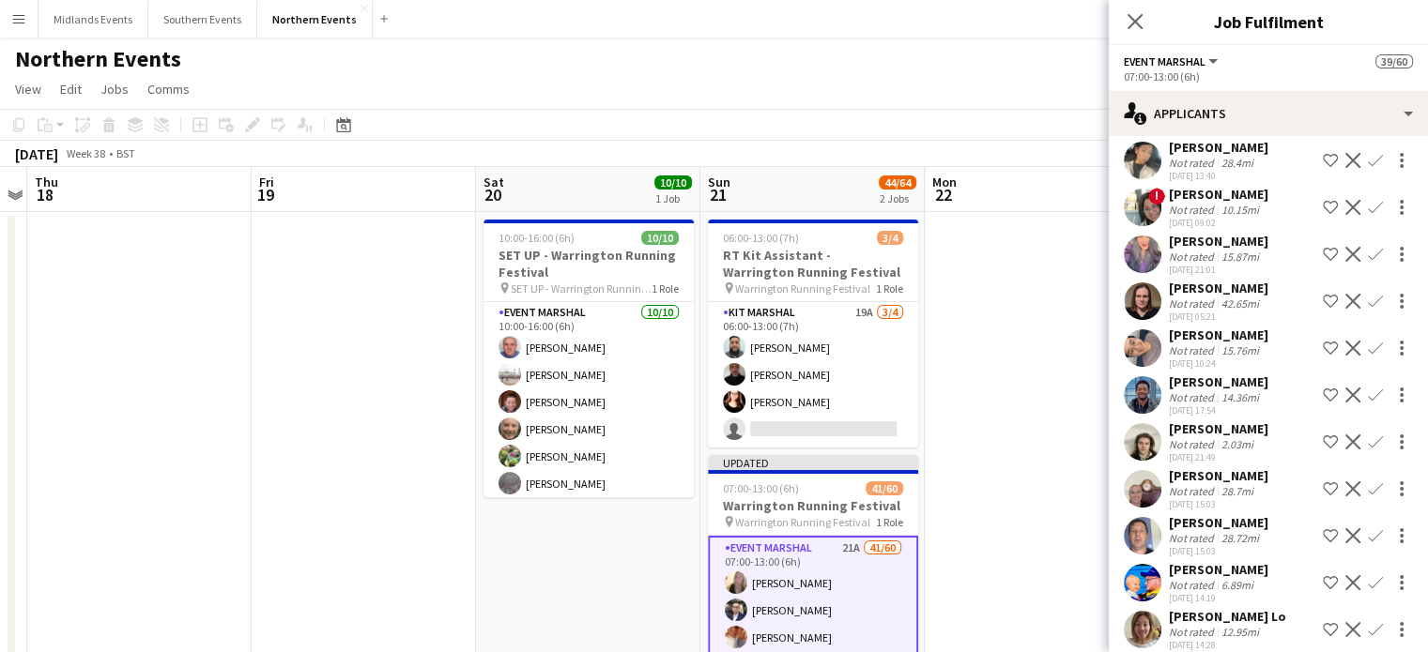
click at [1368, 622] on app-icon "Confirm" at bounding box center [1375, 629] width 15 height 15
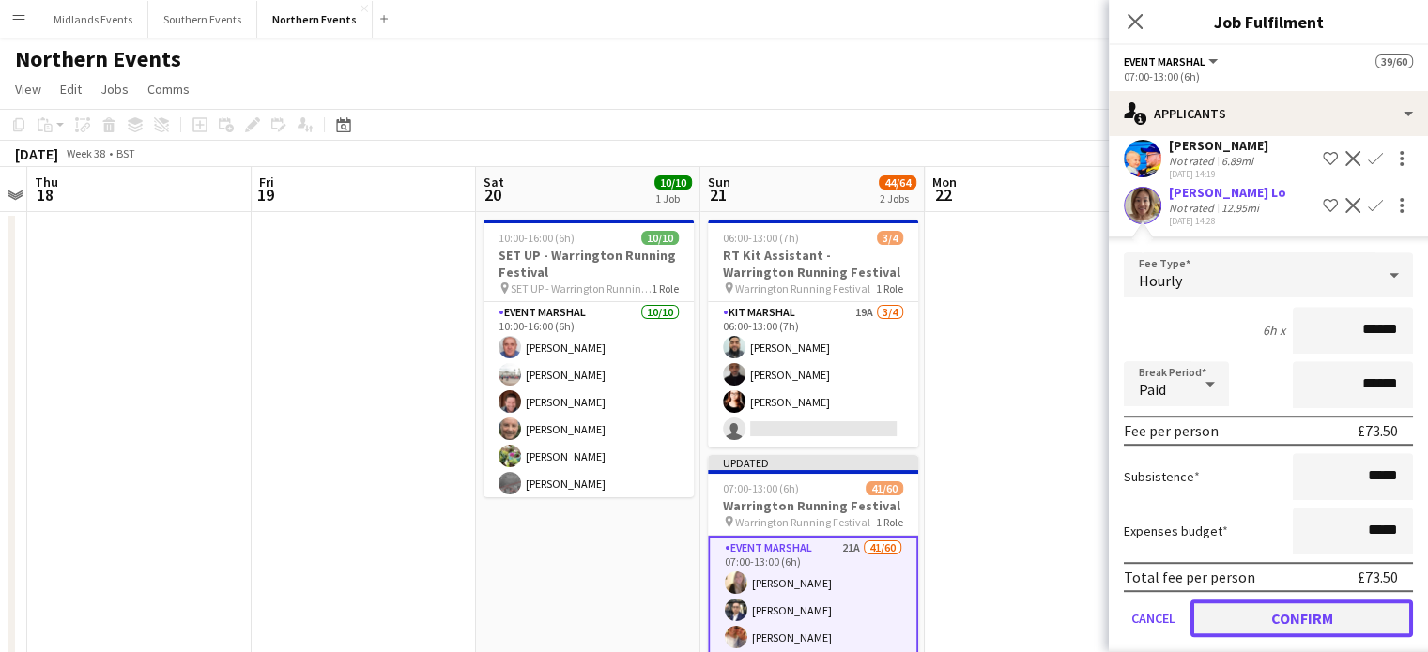
click at [1359, 610] on button "Confirm" at bounding box center [1301, 619] width 222 height 38
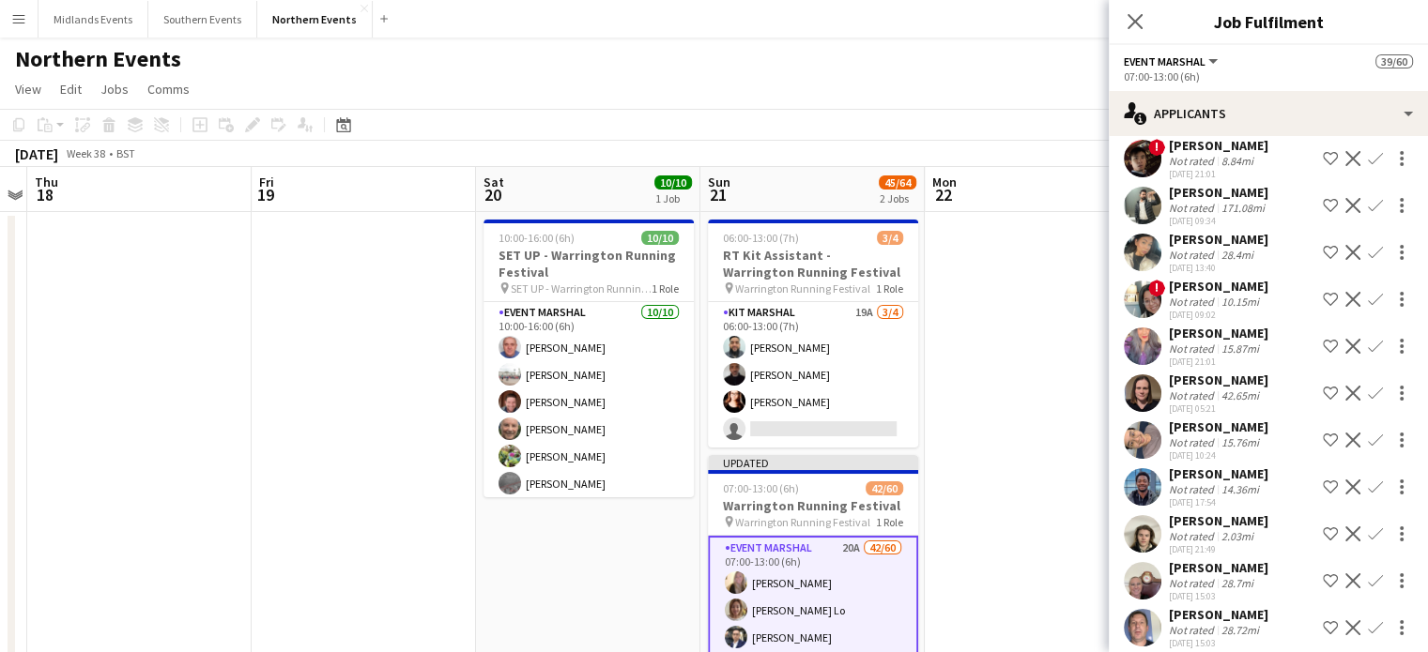
scroll to position [527, 0]
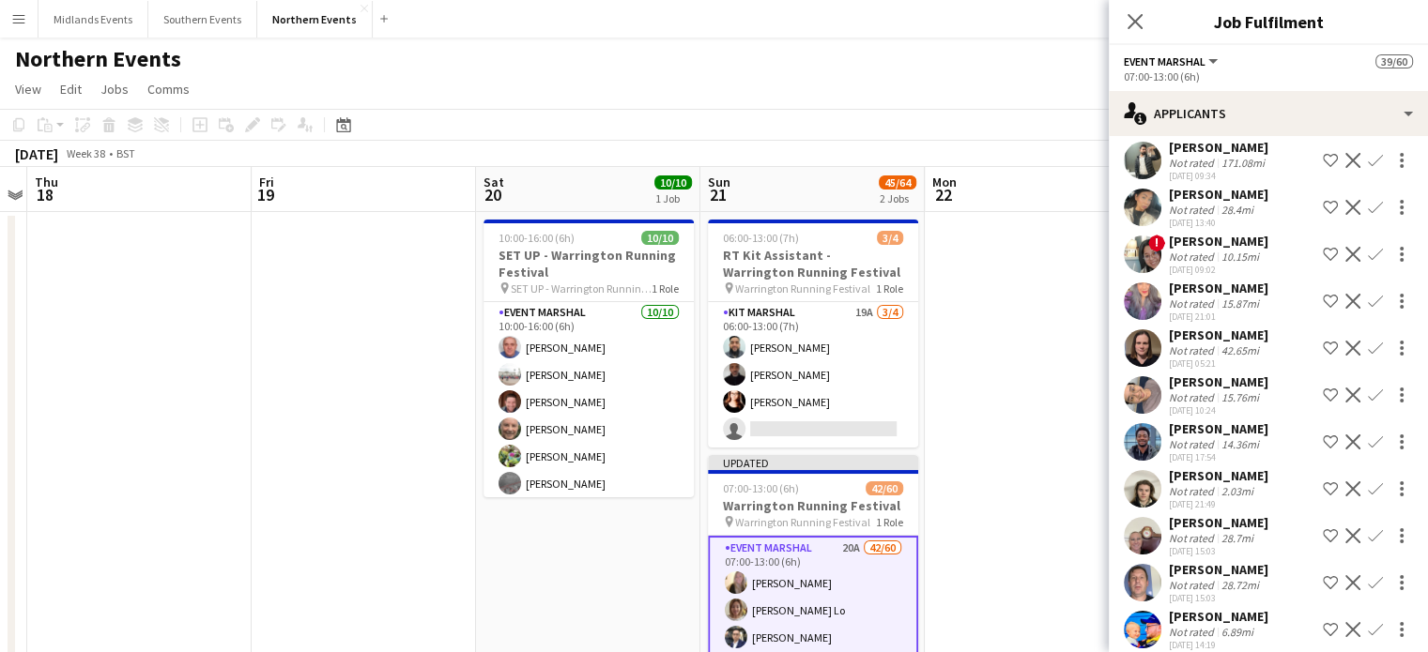
click at [1368, 622] on app-icon "Confirm" at bounding box center [1375, 629] width 15 height 15
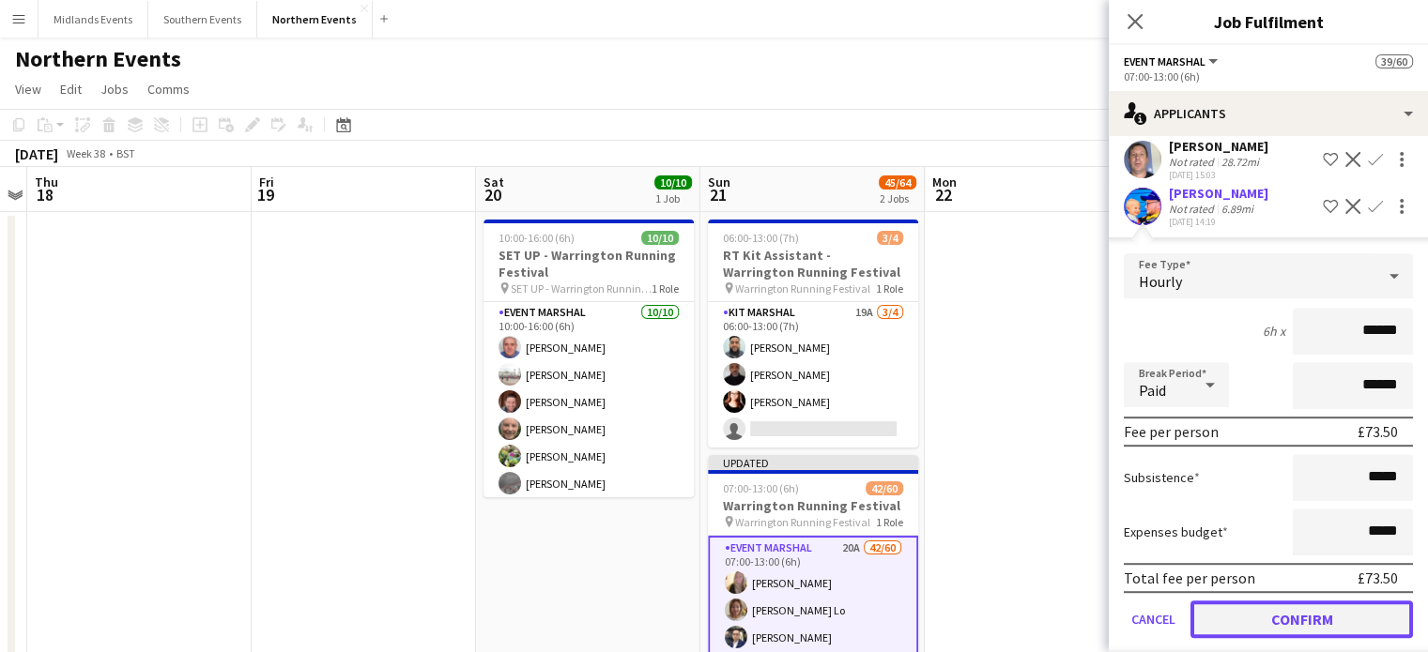
click at [1381, 601] on button "Confirm" at bounding box center [1301, 620] width 222 height 38
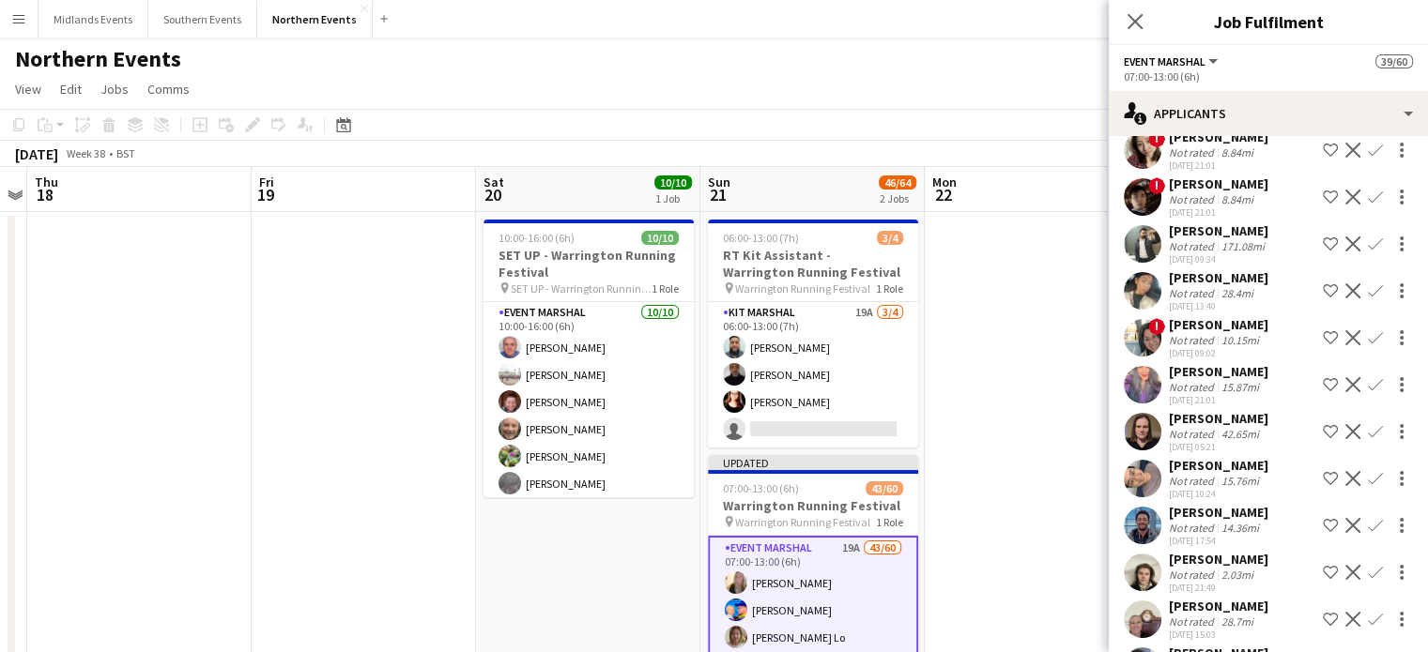
scroll to position [441, 0]
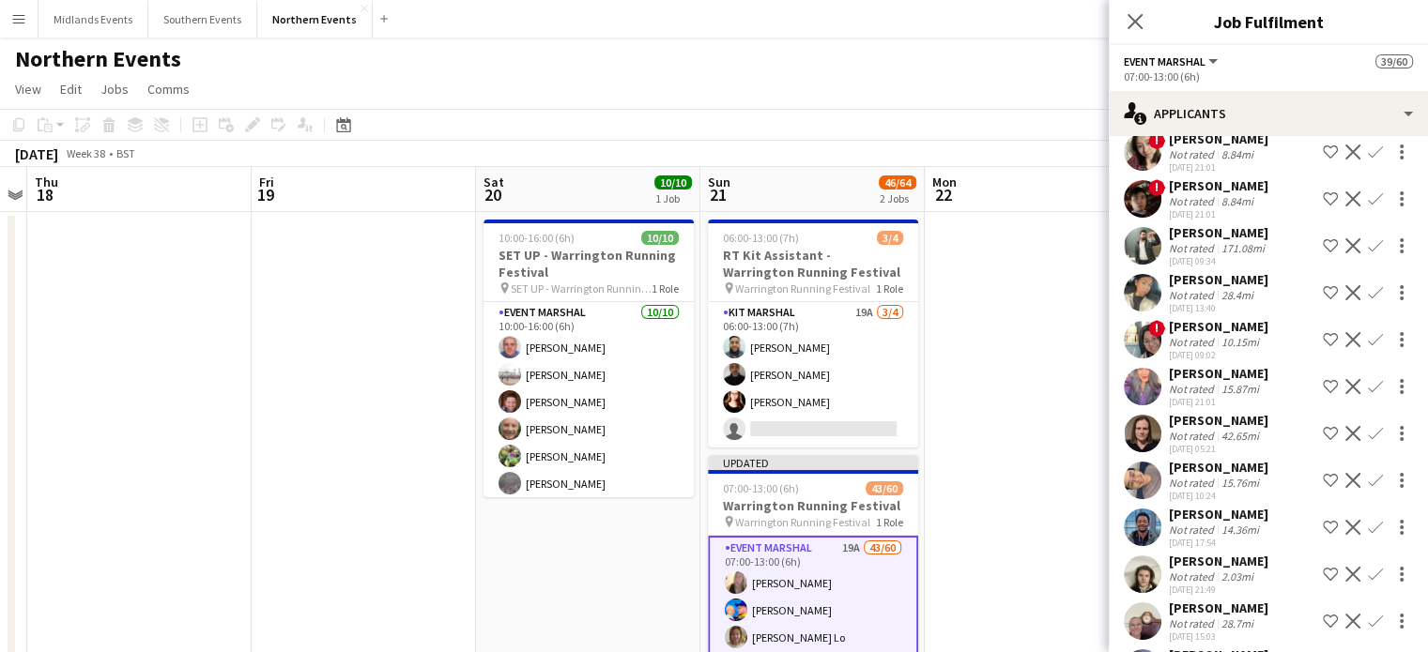
click at [1368, 567] on app-icon "Confirm" at bounding box center [1375, 574] width 15 height 15
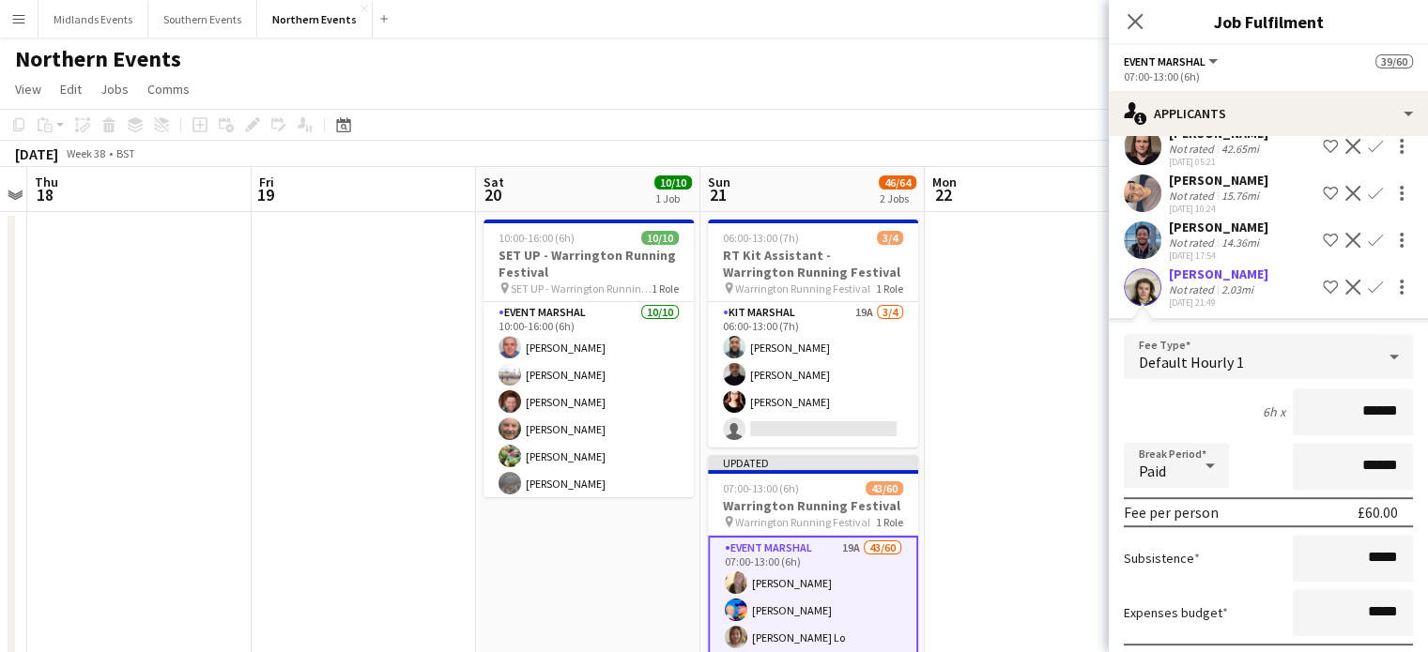
scroll to position [904, 0]
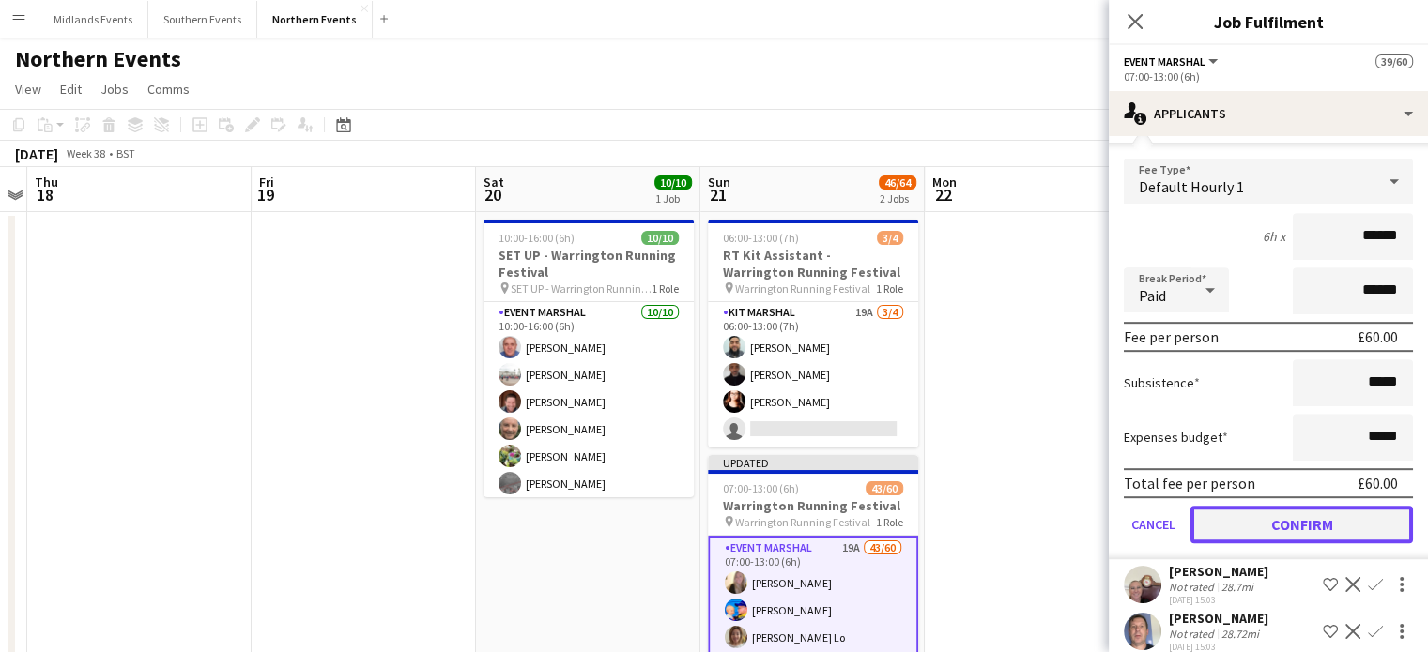
click at [1361, 510] on button "Confirm" at bounding box center [1301, 525] width 222 height 38
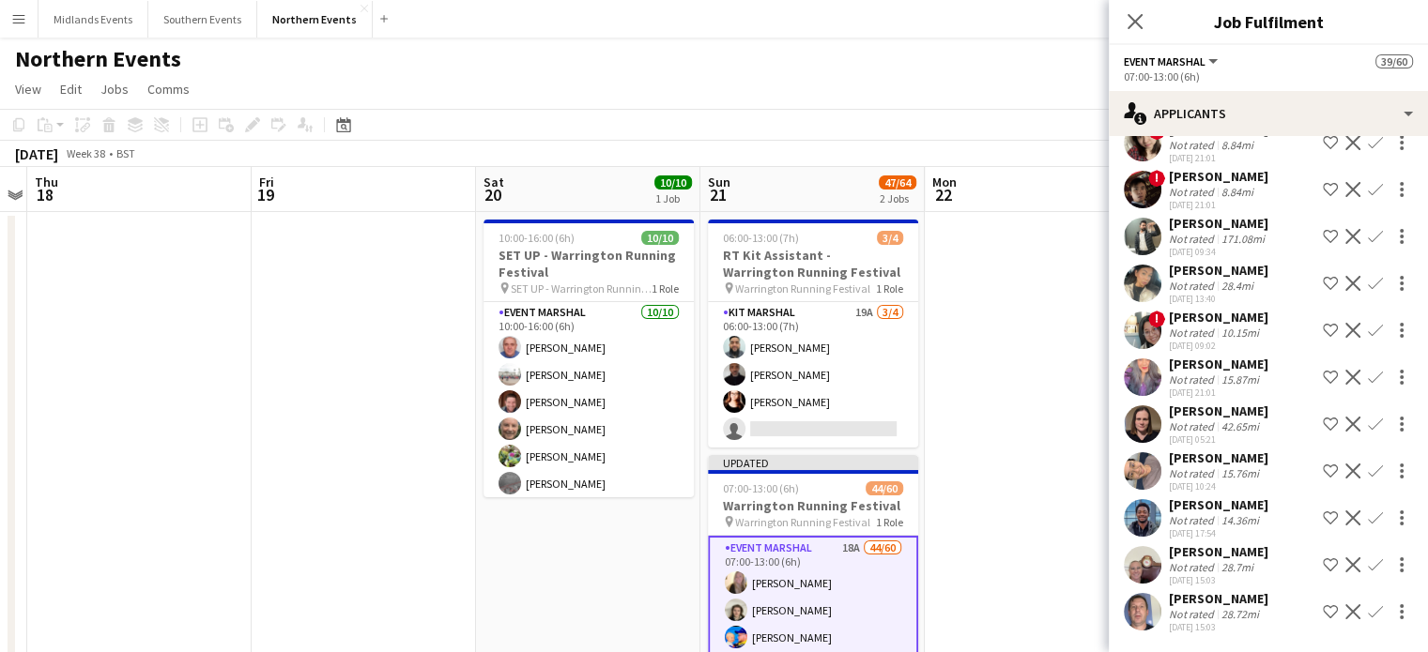
scroll to position [433, 0]
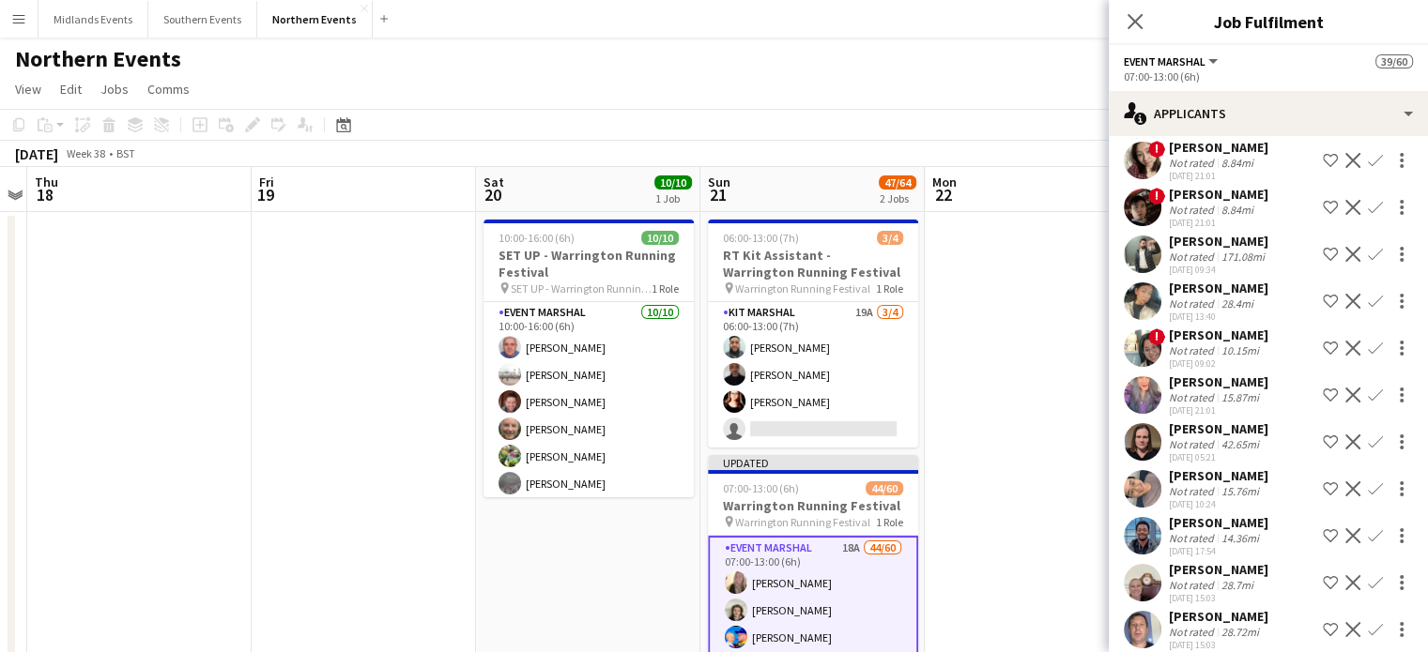
click at [1368, 575] on app-icon "Confirm" at bounding box center [1375, 582] width 15 height 15
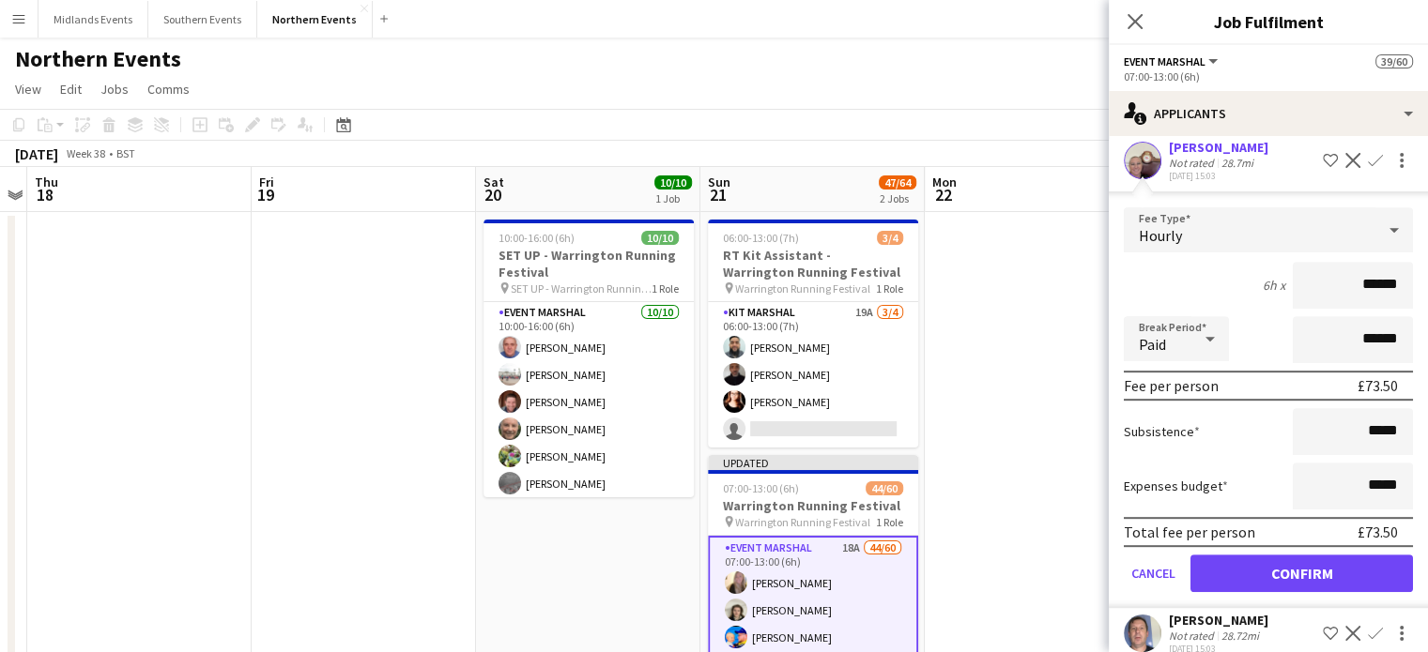
scroll to position [856, 0]
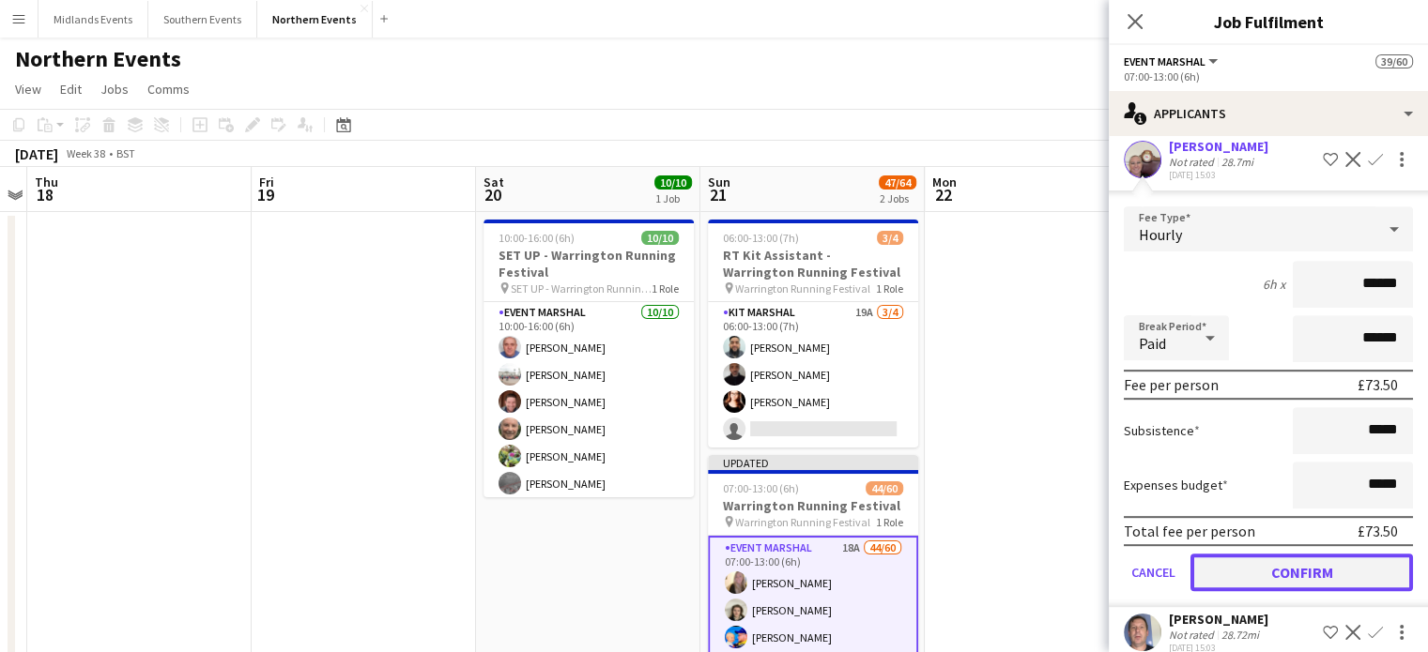
click at [1352, 557] on button "Confirm" at bounding box center [1301, 573] width 222 height 38
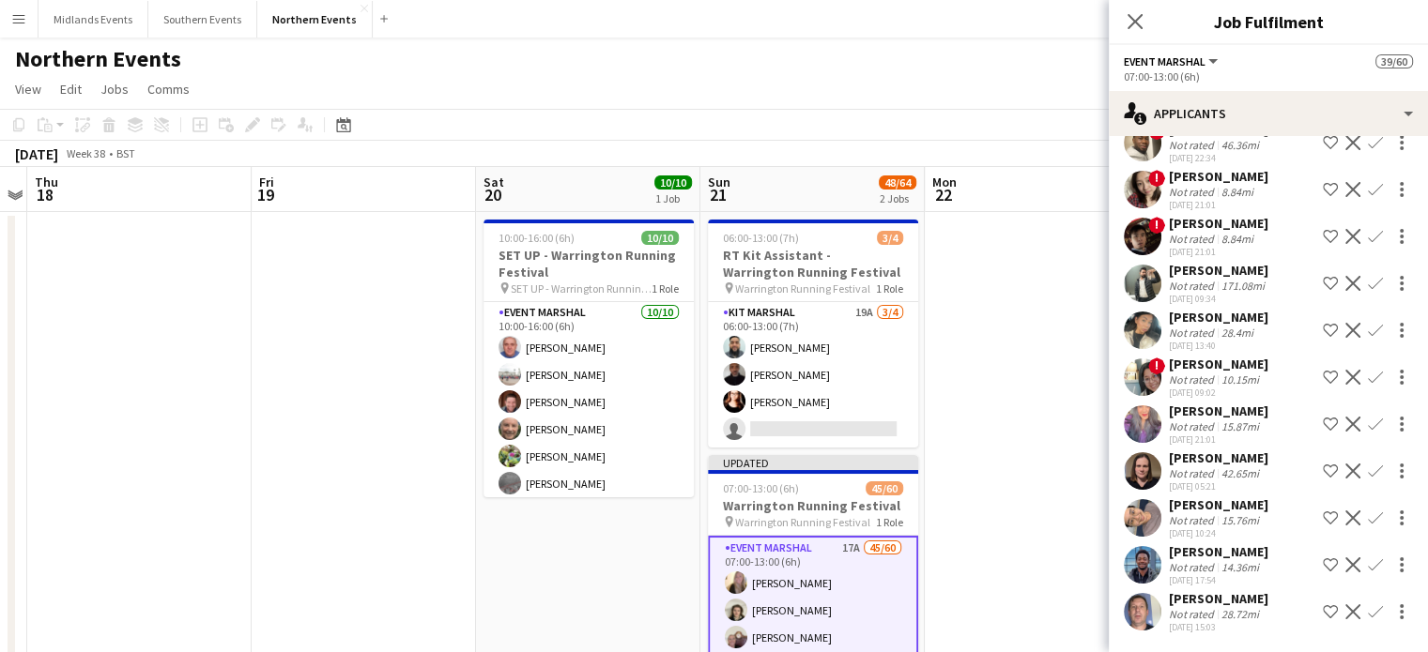
scroll to position [386, 0]
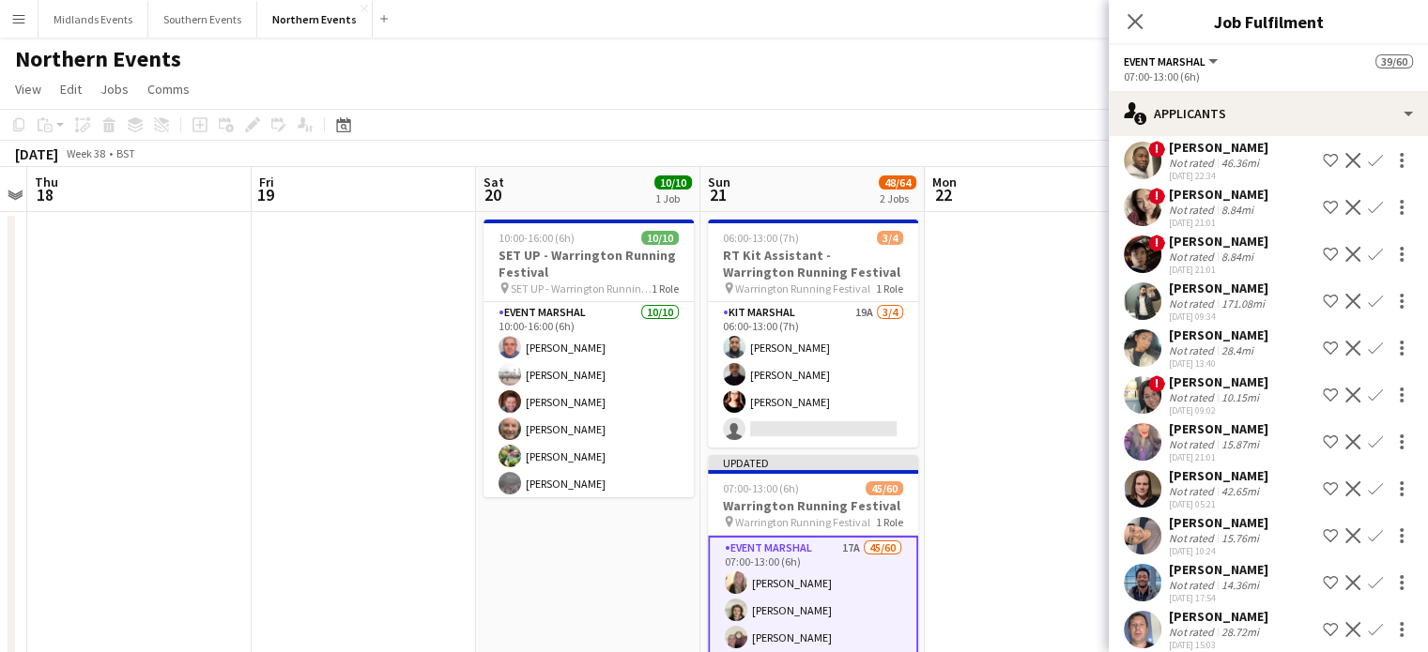
click at [1364, 572] on button "Confirm" at bounding box center [1375, 583] width 23 height 23
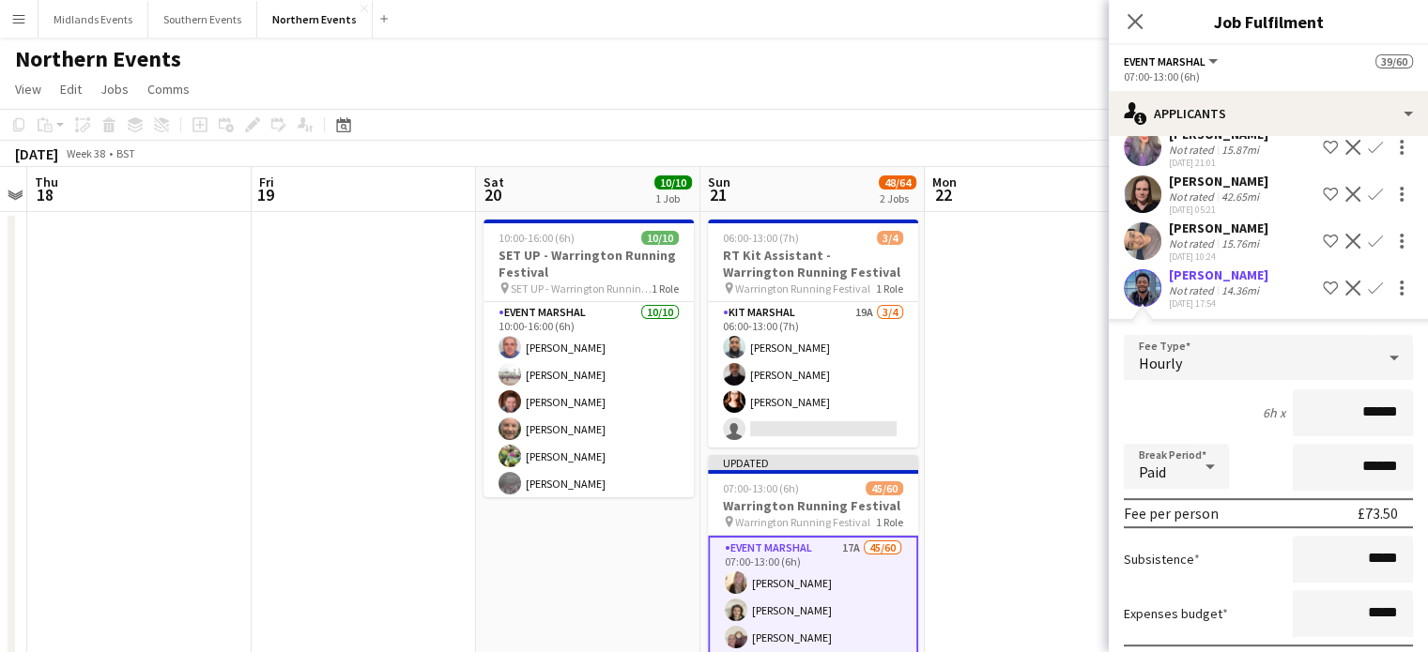
scroll to position [810, 0]
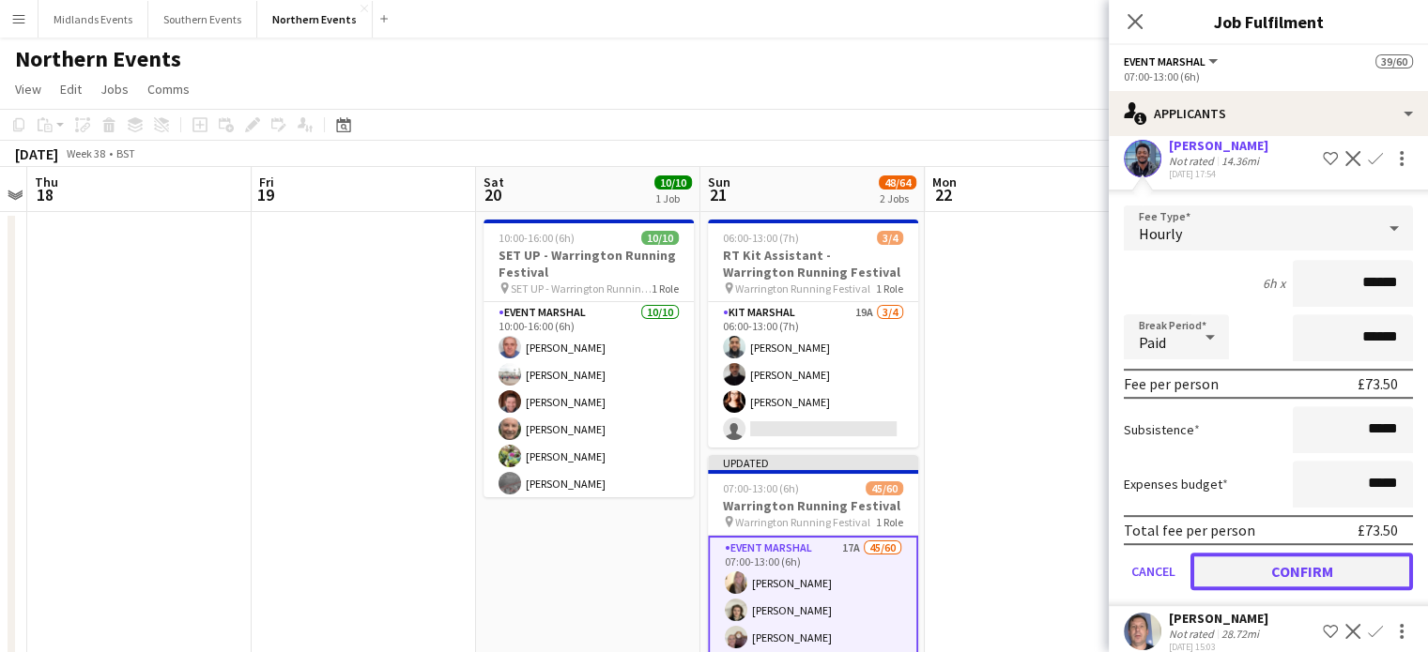
click at [1337, 553] on button "Confirm" at bounding box center [1301, 572] width 222 height 38
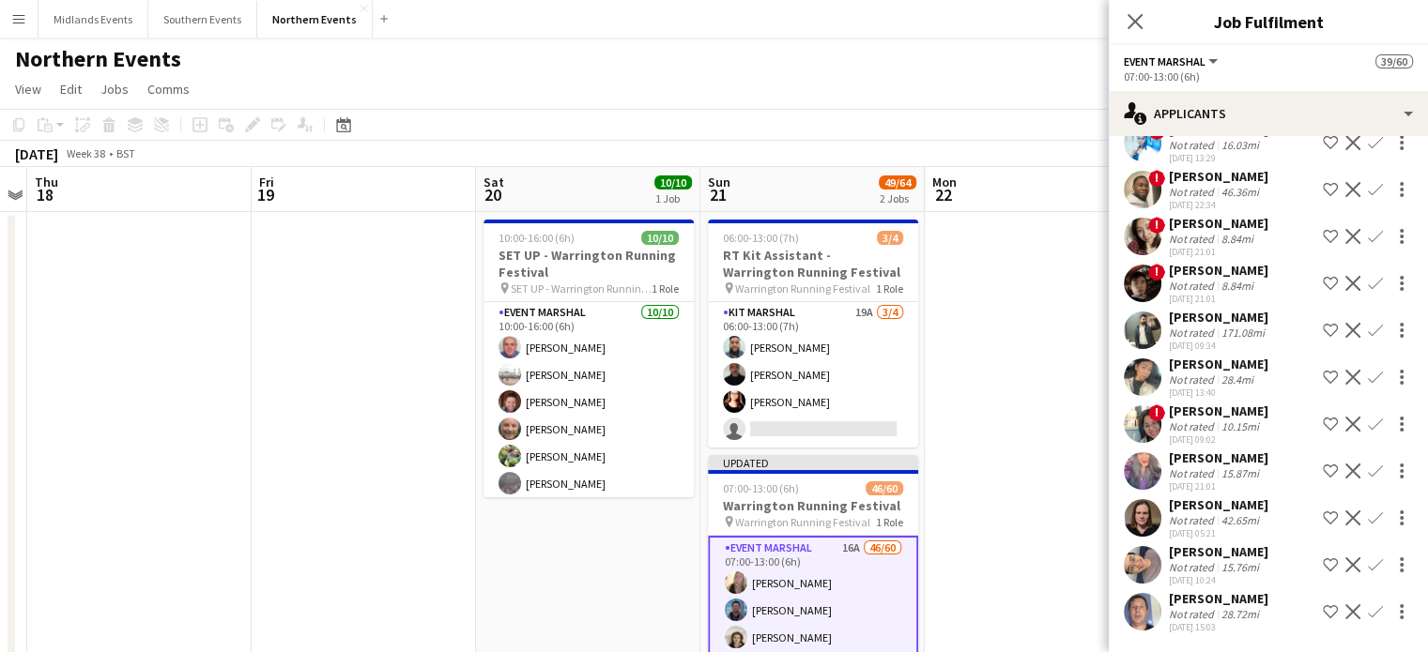
scroll to position [339, 0]
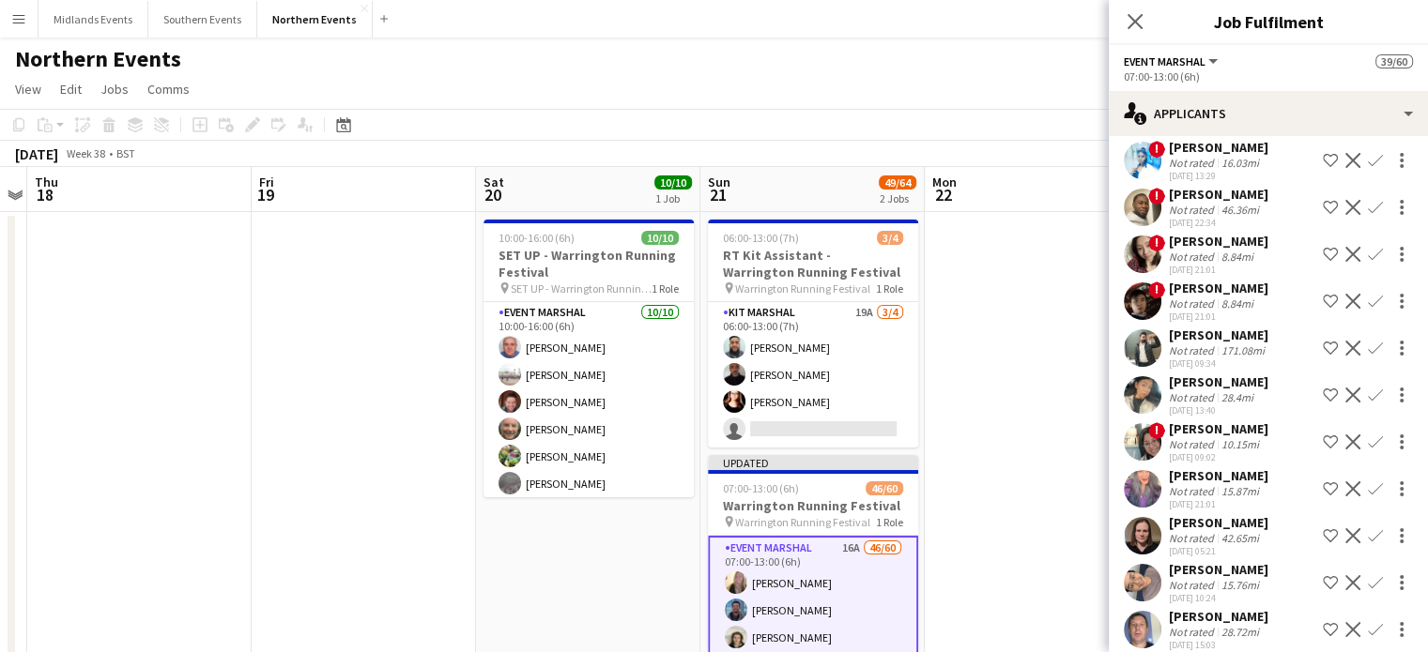
click at [1368, 622] on app-icon "Confirm" at bounding box center [1375, 629] width 15 height 15
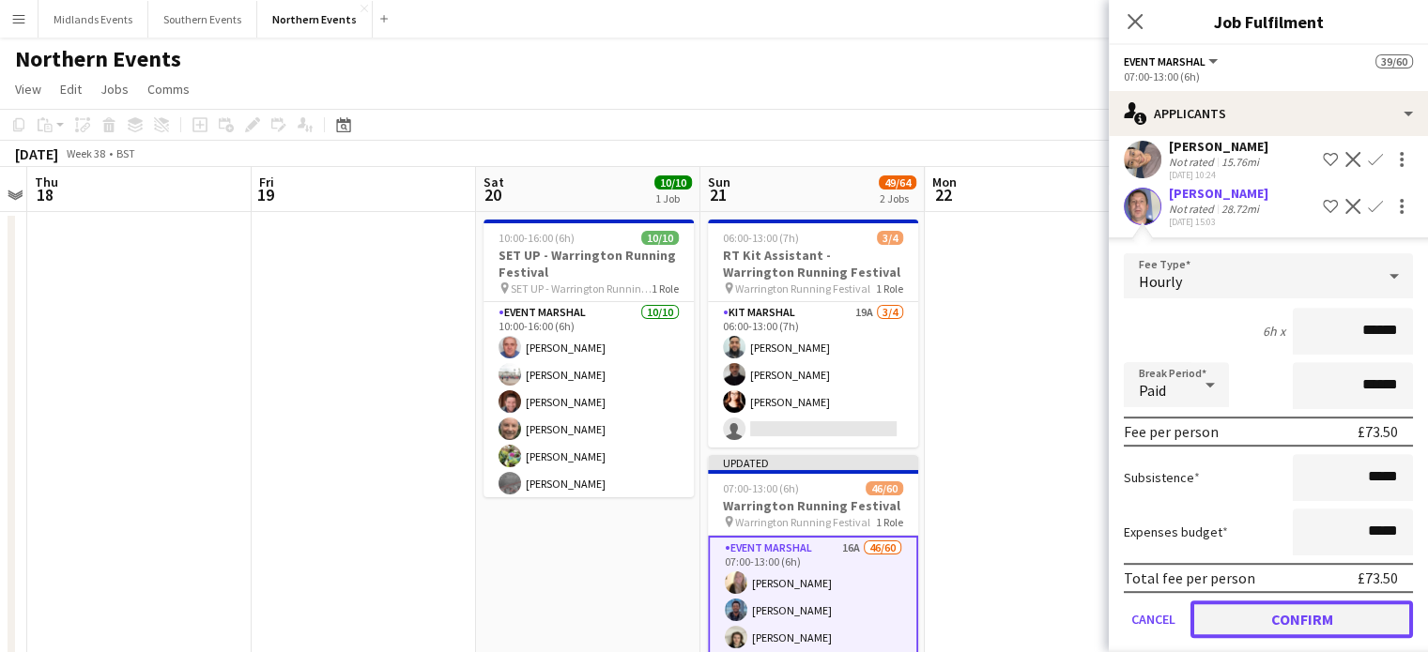
click at [1367, 601] on button "Confirm" at bounding box center [1301, 620] width 222 height 38
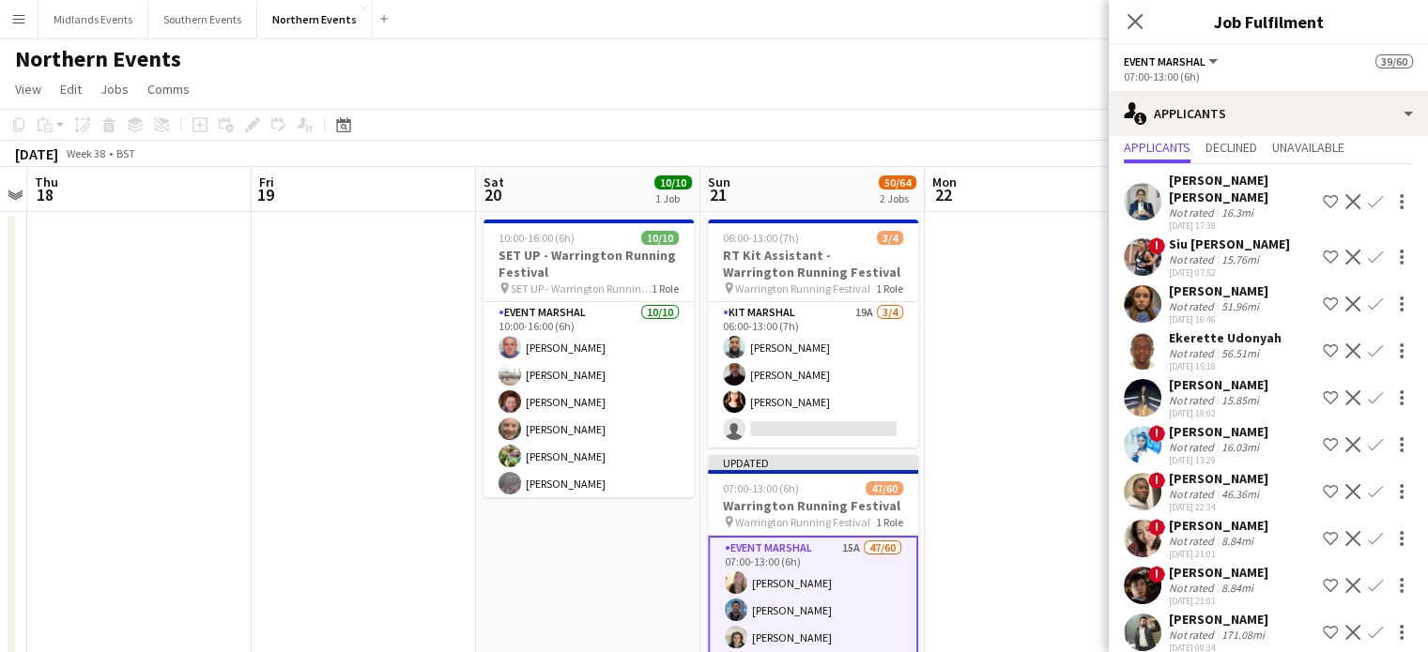
scroll to position [51, 0]
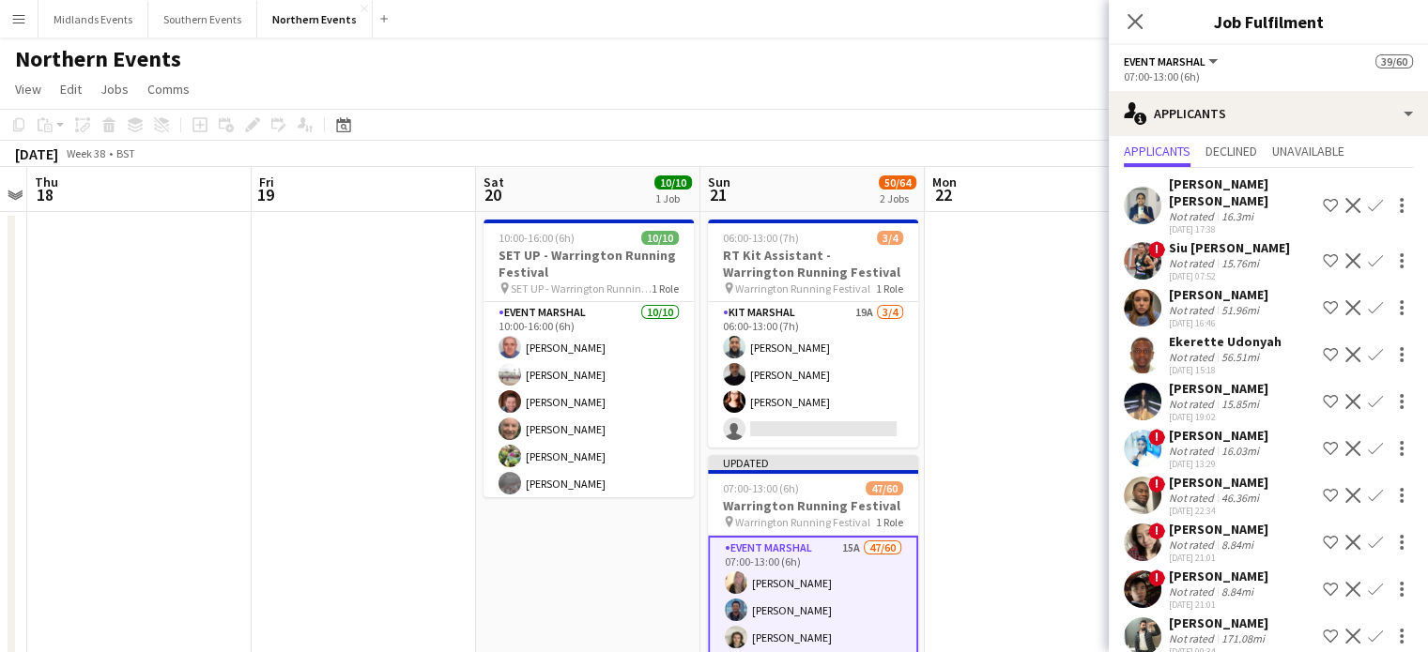
click at [1368, 394] on app-icon "Confirm" at bounding box center [1375, 401] width 15 height 15
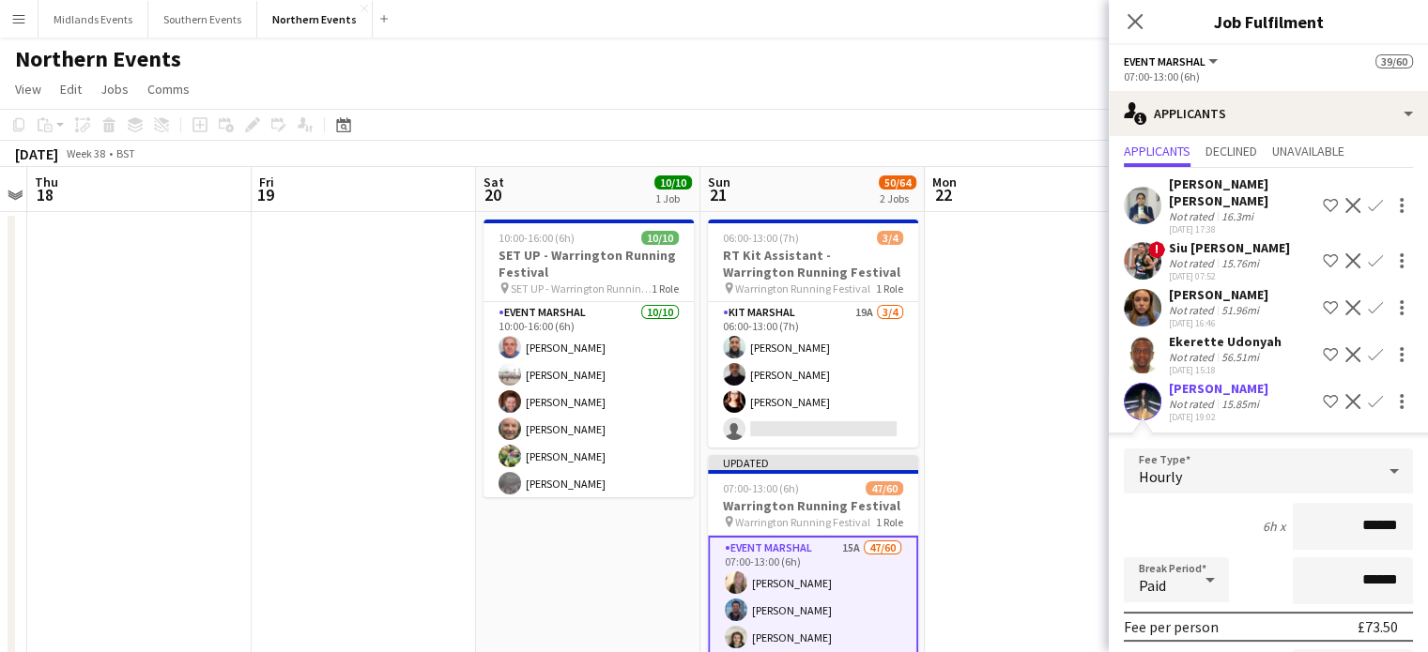
scroll to position [590, 0]
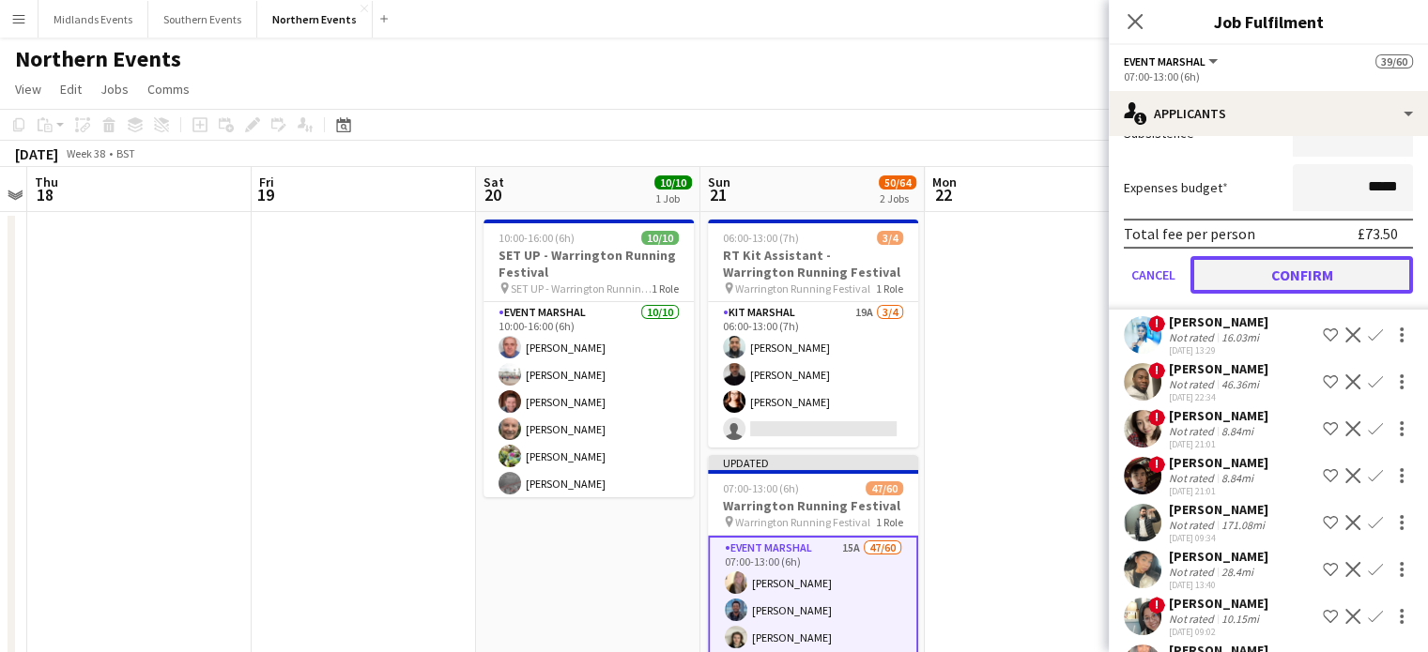
click at [1349, 256] on button "Confirm" at bounding box center [1301, 275] width 222 height 38
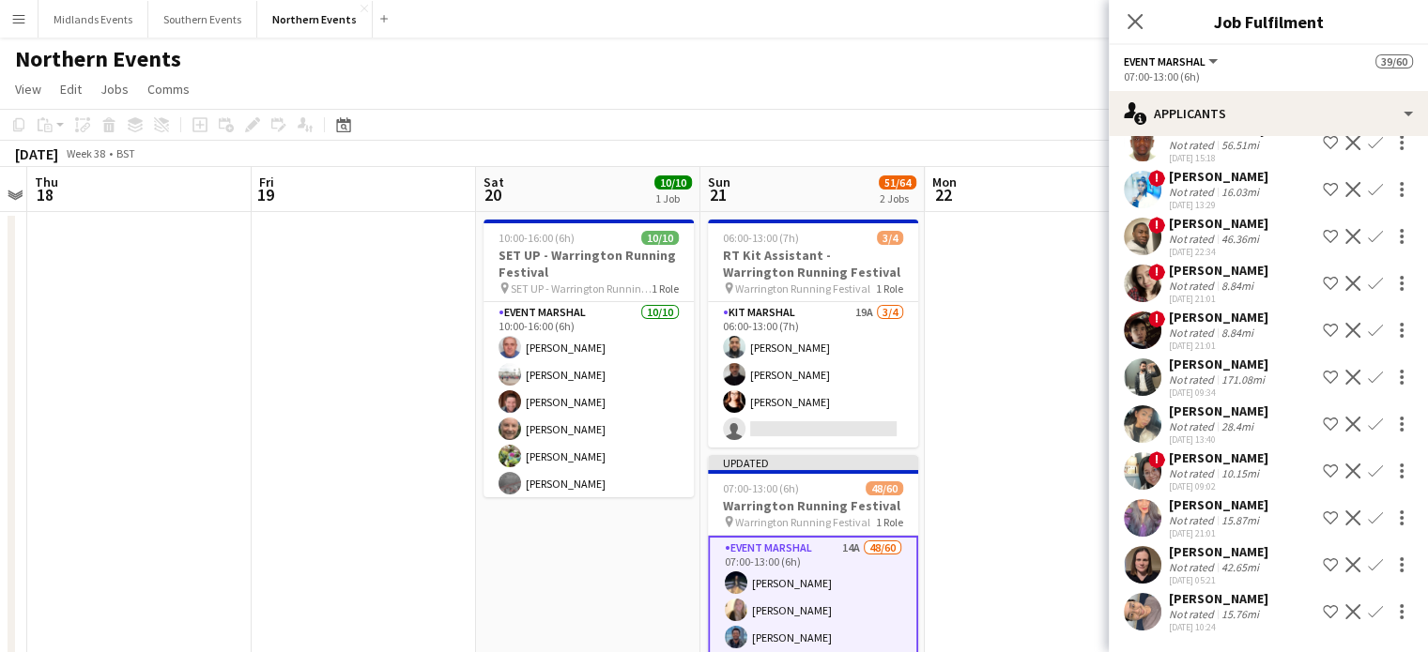
scroll to position [120, 0]
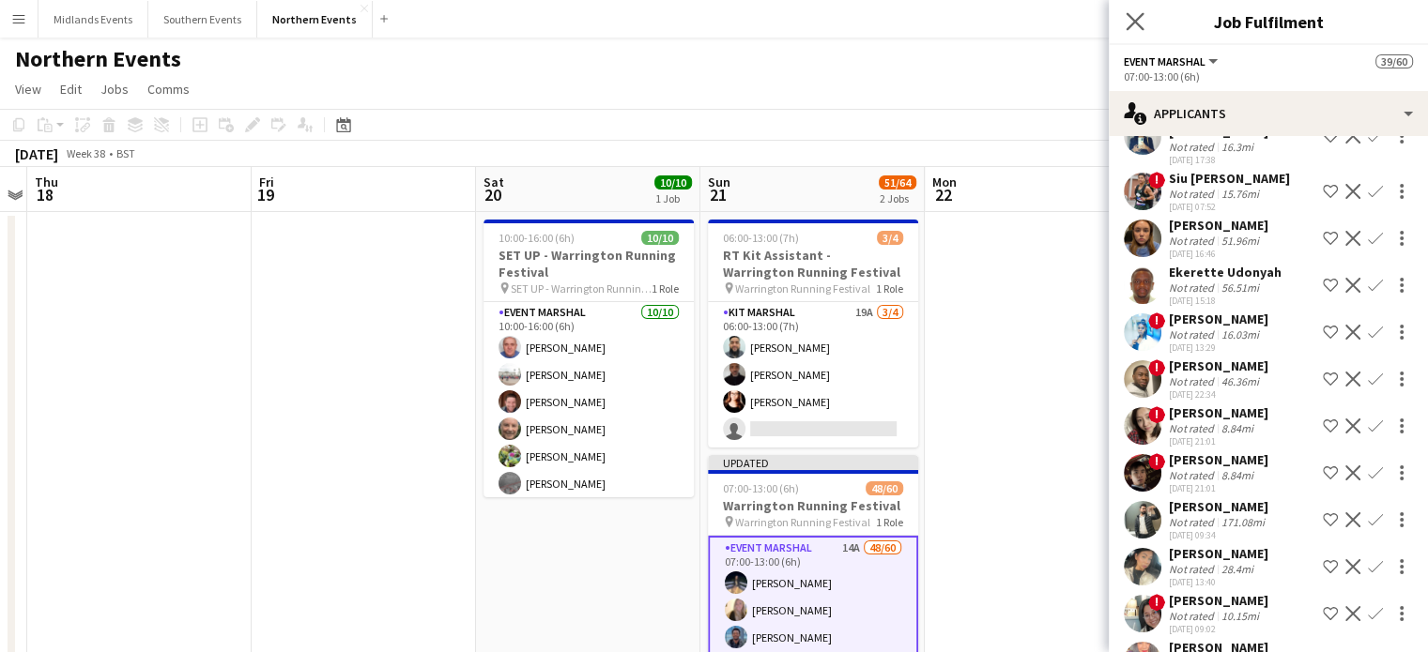
click at [1123, 17] on app-icon "Close pop-in" at bounding box center [1135, 21] width 27 height 27
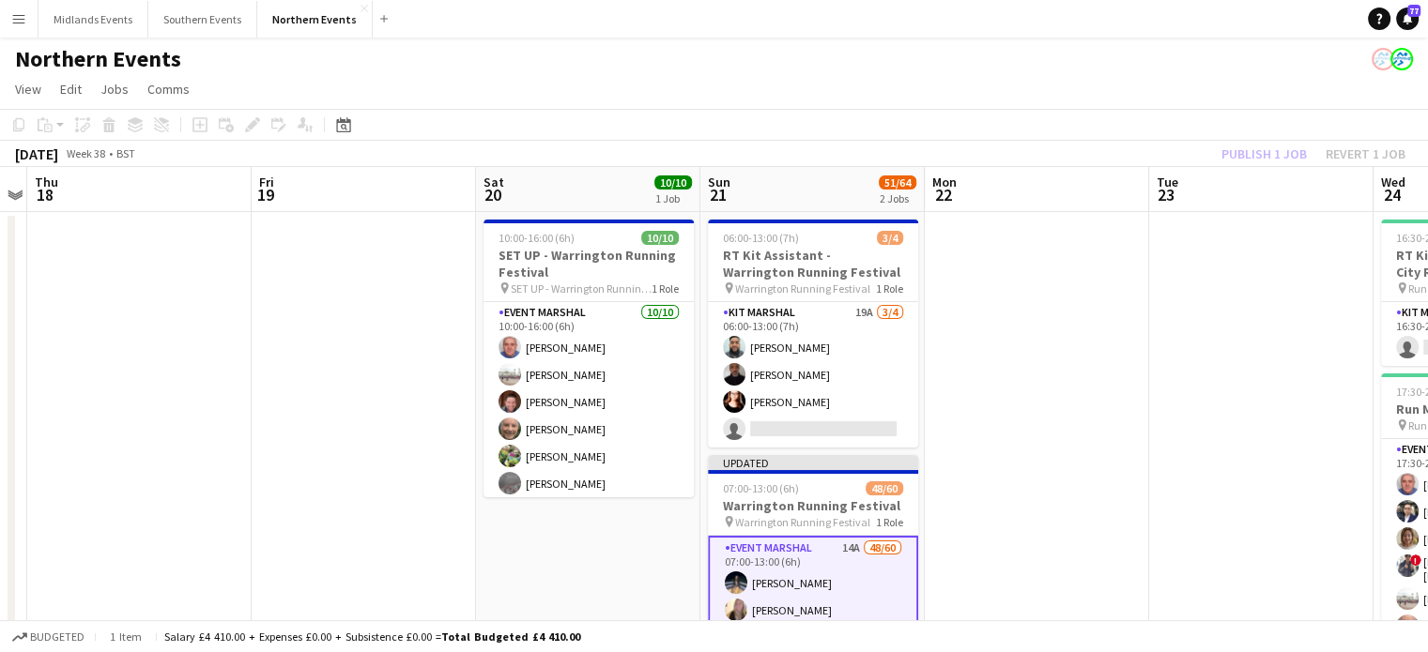
click at [1265, 156] on div "Publish 1 job Revert 1 job" at bounding box center [1313, 154] width 229 height 24
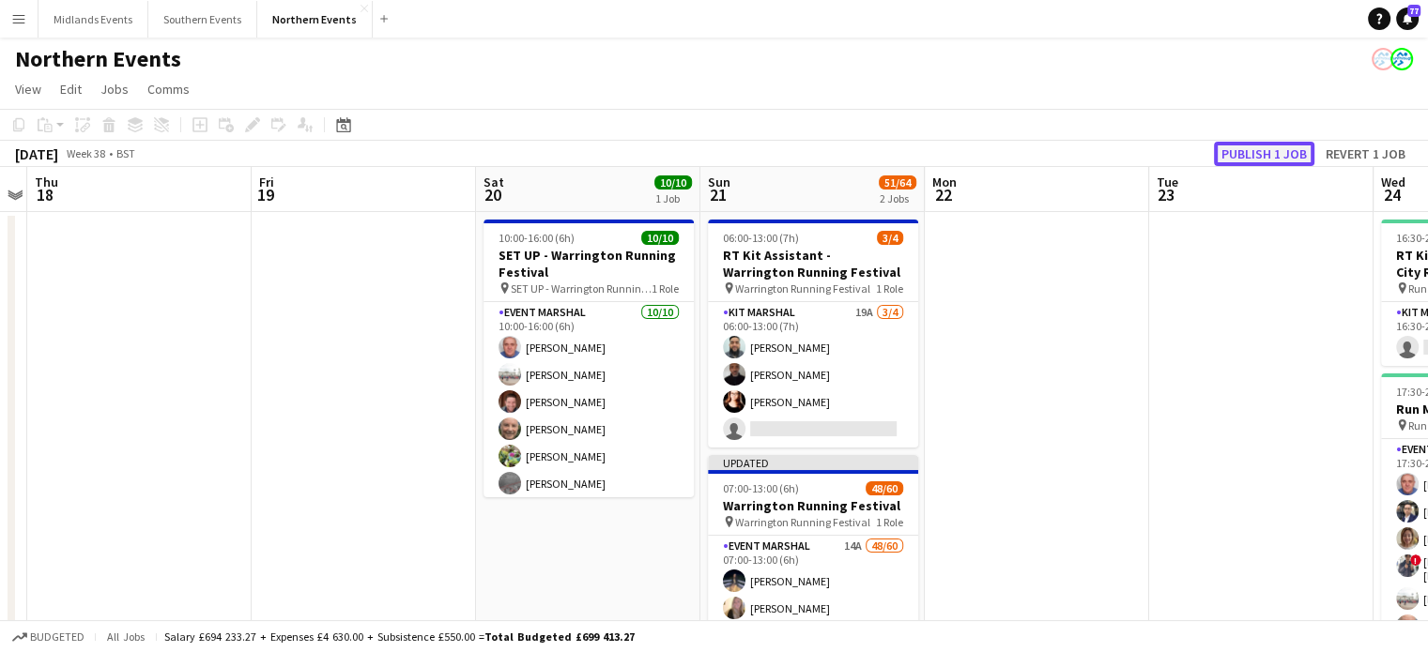
click at [1265, 156] on button "Publish 1 job" at bounding box center [1264, 154] width 100 height 24
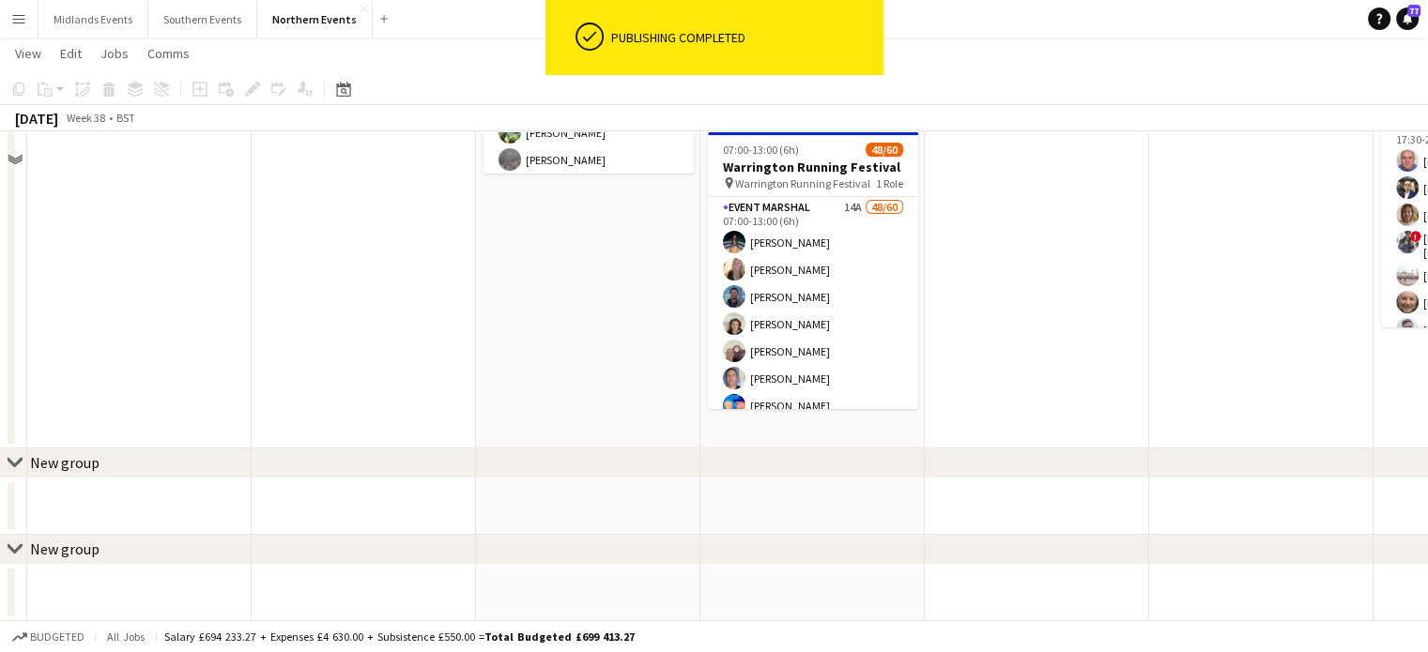
scroll to position [0, 0]
